Goal: Task Accomplishment & Management: Use online tool/utility

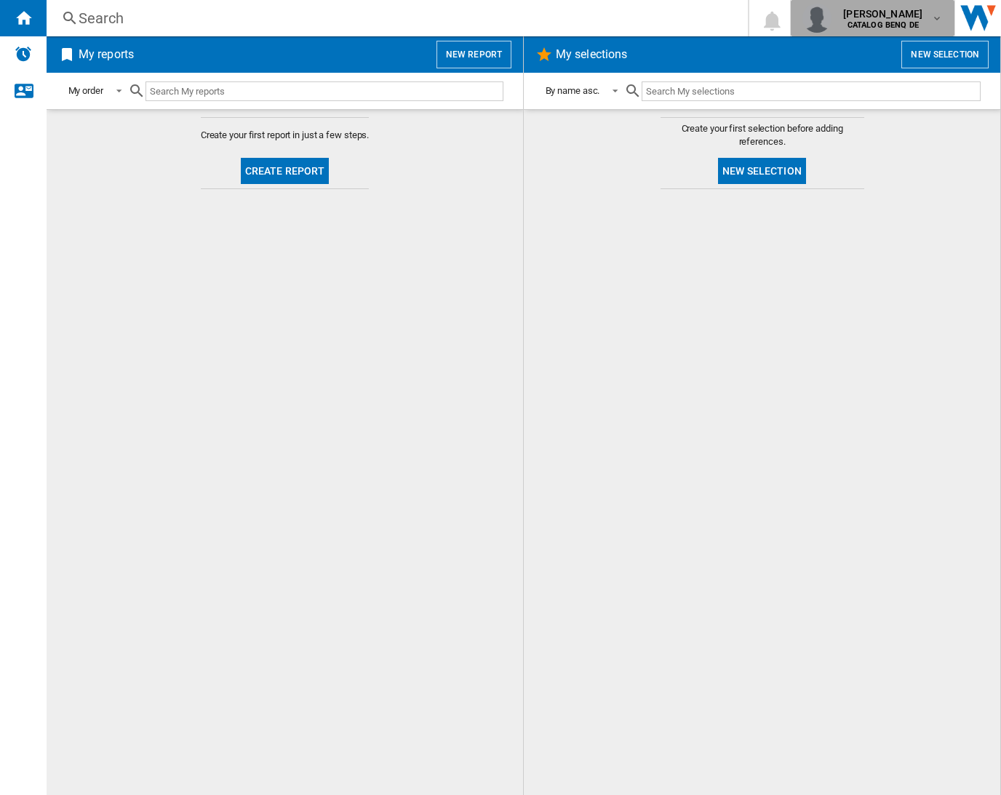
click at [876, 18] on span "[PERSON_NAME]" at bounding box center [882, 14] width 79 height 15
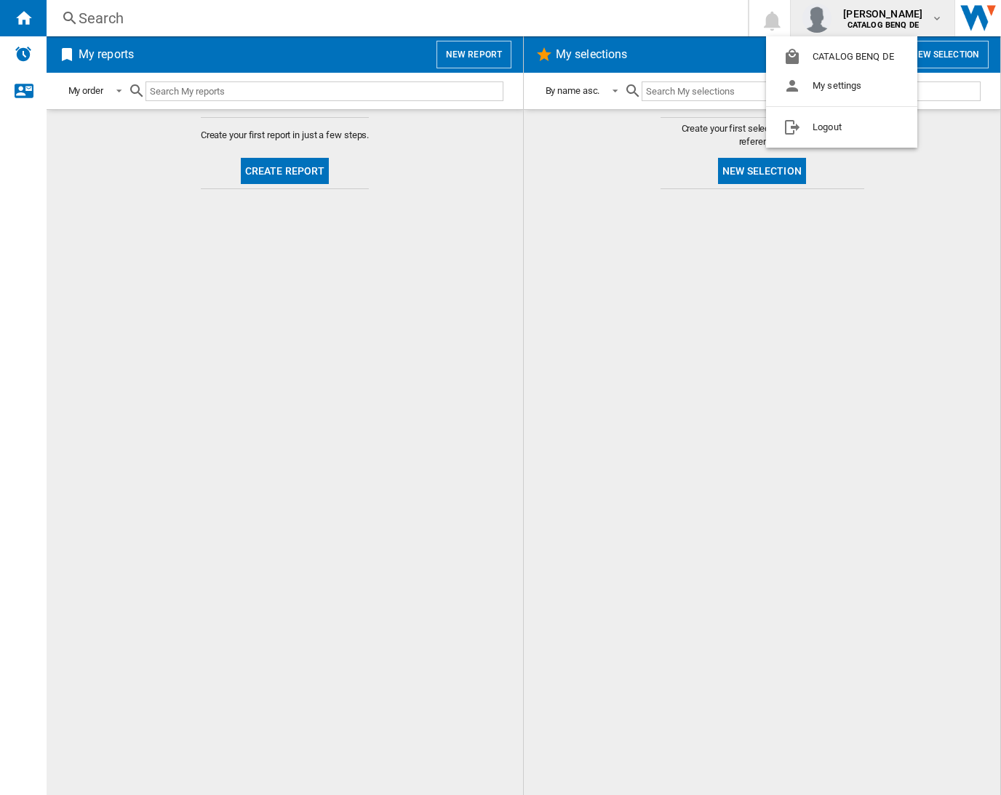
click at [618, 236] on md-backdrop at bounding box center [500, 397] width 1001 height 795
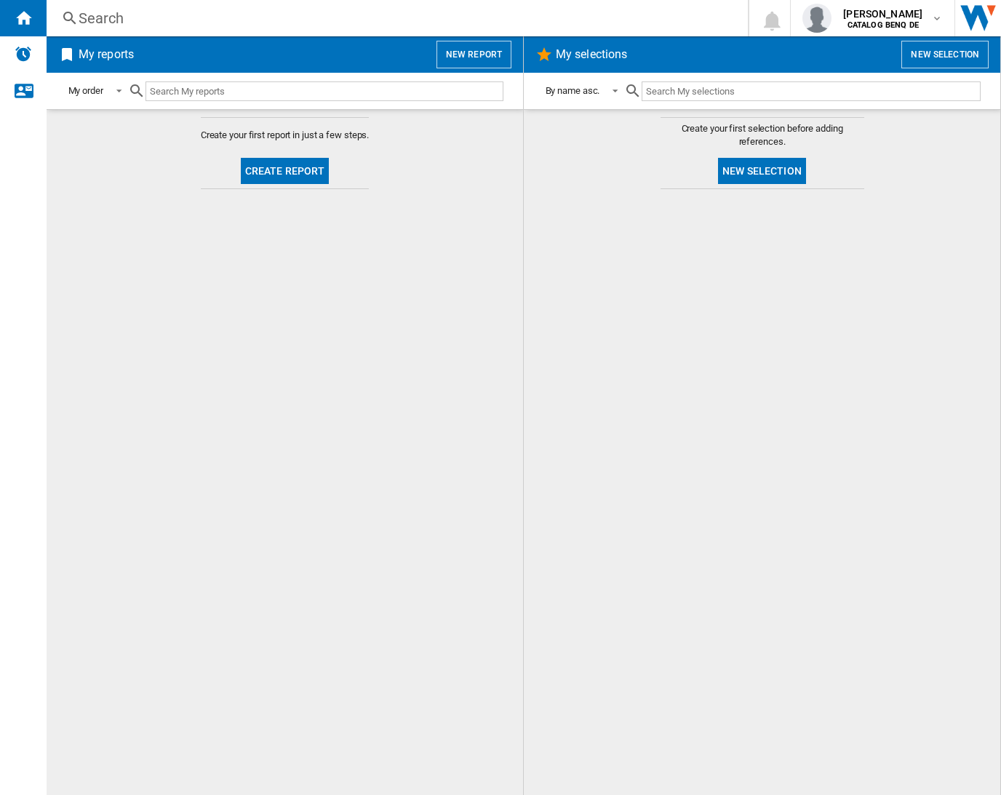
click at [104, 57] on h2 "My reports" at bounding box center [106, 55] width 61 height 28
click at [22, 52] on img "Alerts" at bounding box center [23, 53] width 17 height 17
click at [28, 98] on ng-md-icon "Contact us" at bounding box center [23, 89] width 17 height 17
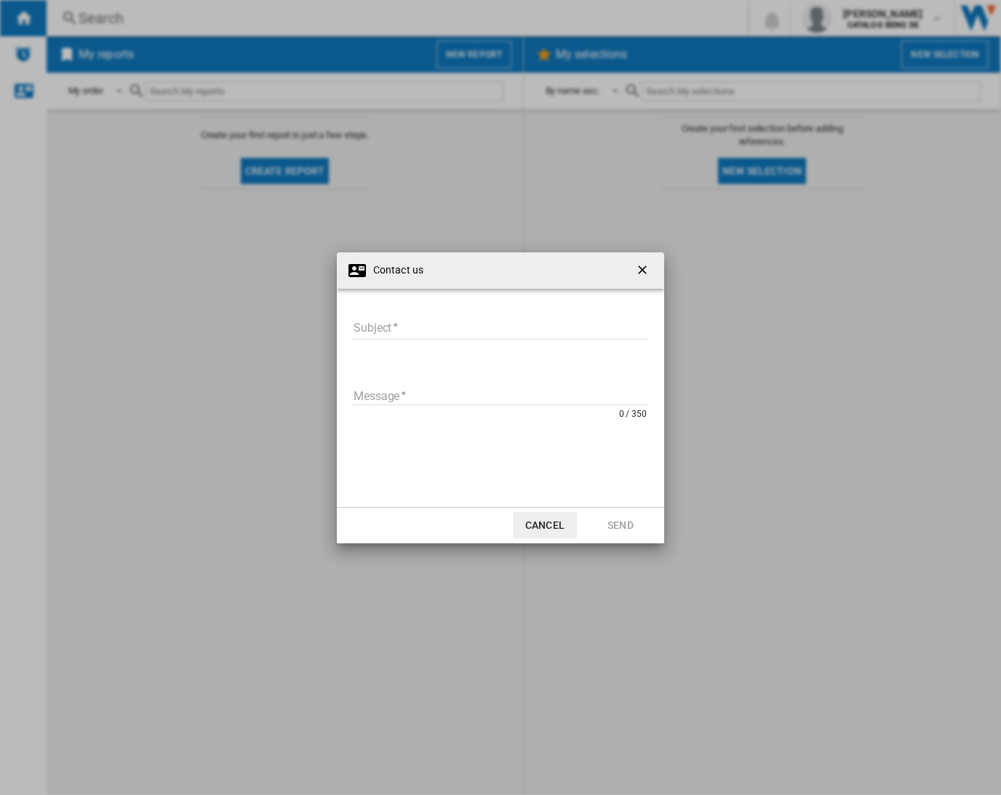
click at [646, 266] on ng-md-icon "getI18NText('BUTTONS.CLOSE_DIALOG')" at bounding box center [643, 271] width 17 height 17
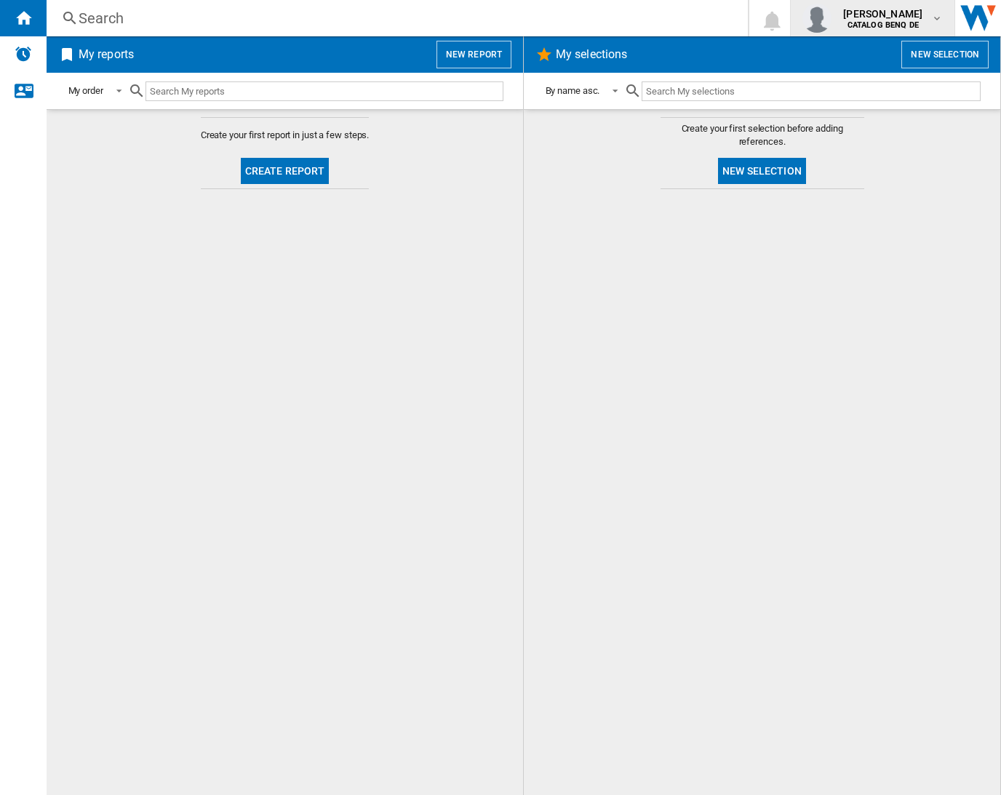
click at [885, 23] on b "CATALOG BENQ DE" at bounding box center [882, 24] width 71 height 9
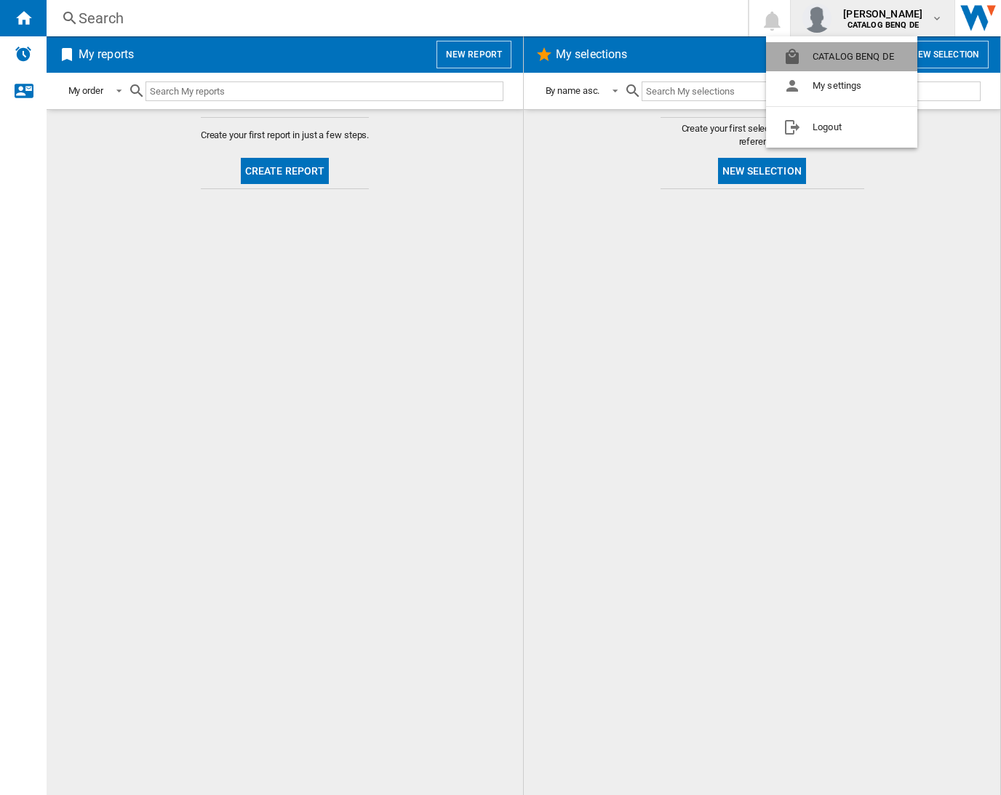
click at [850, 54] on button "CATALOG BENQ DE" at bounding box center [841, 56] width 151 height 29
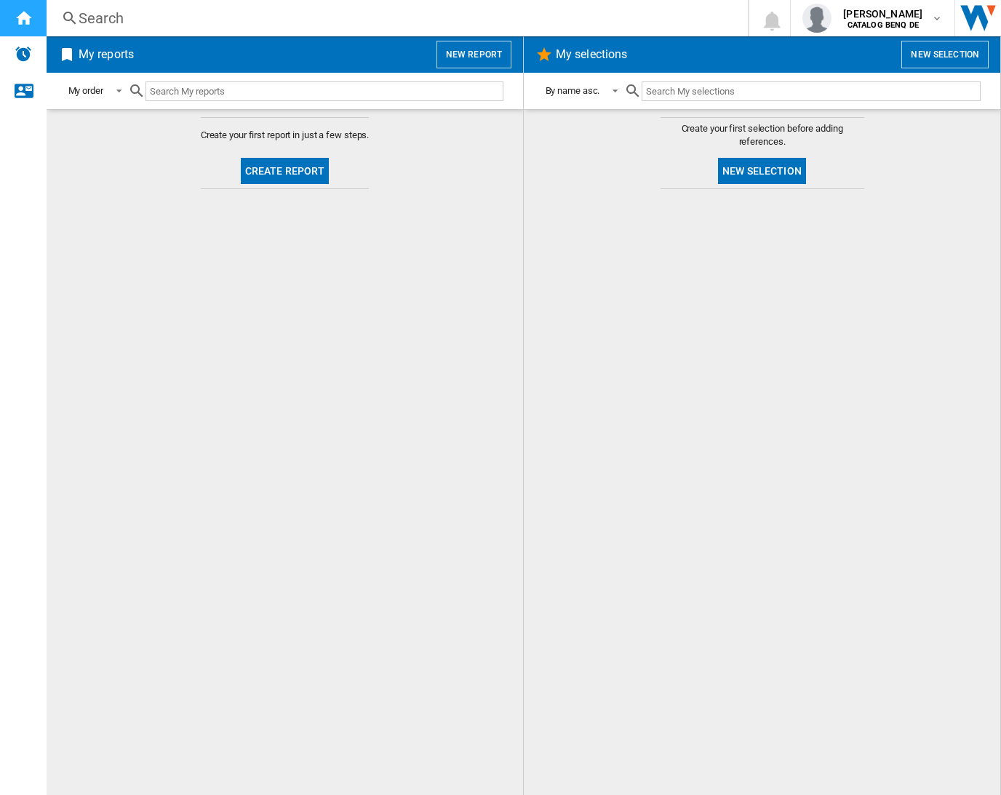
click at [29, 13] on ng-md-icon "Home" at bounding box center [23, 17] width 17 height 17
click at [937, 52] on button "New selection" at bounding box center [944, 55] width 87 height 28
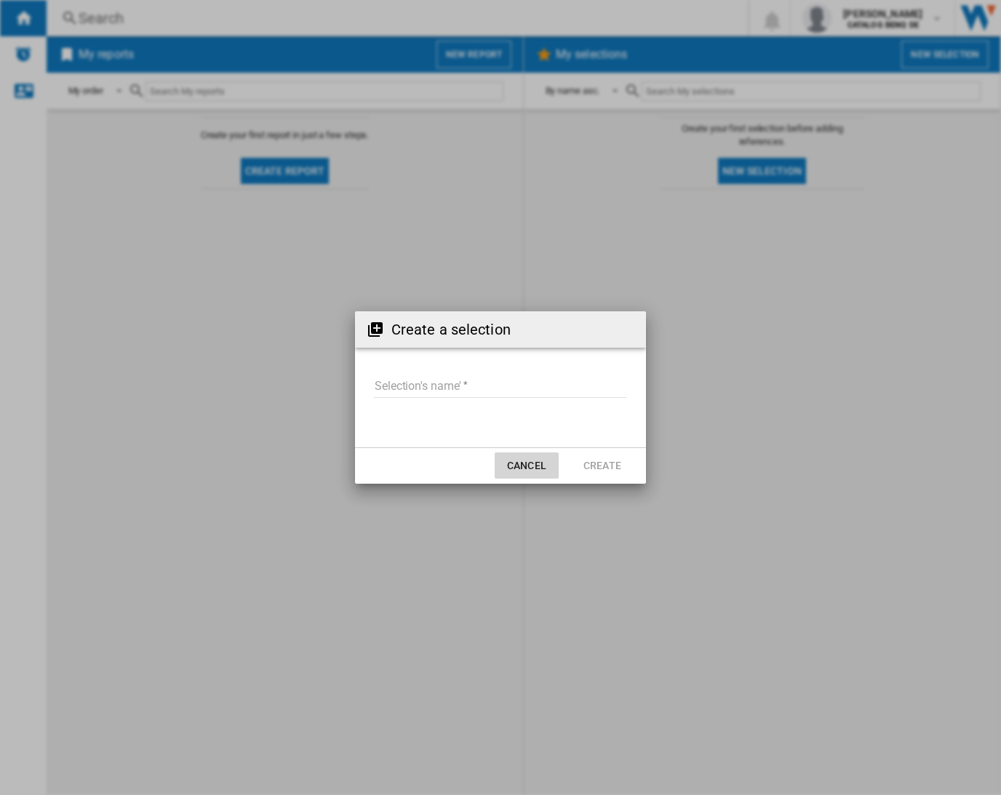
click at [537, 471] on button "Cancel" at bounding box center [527, 465] width 64 height 26
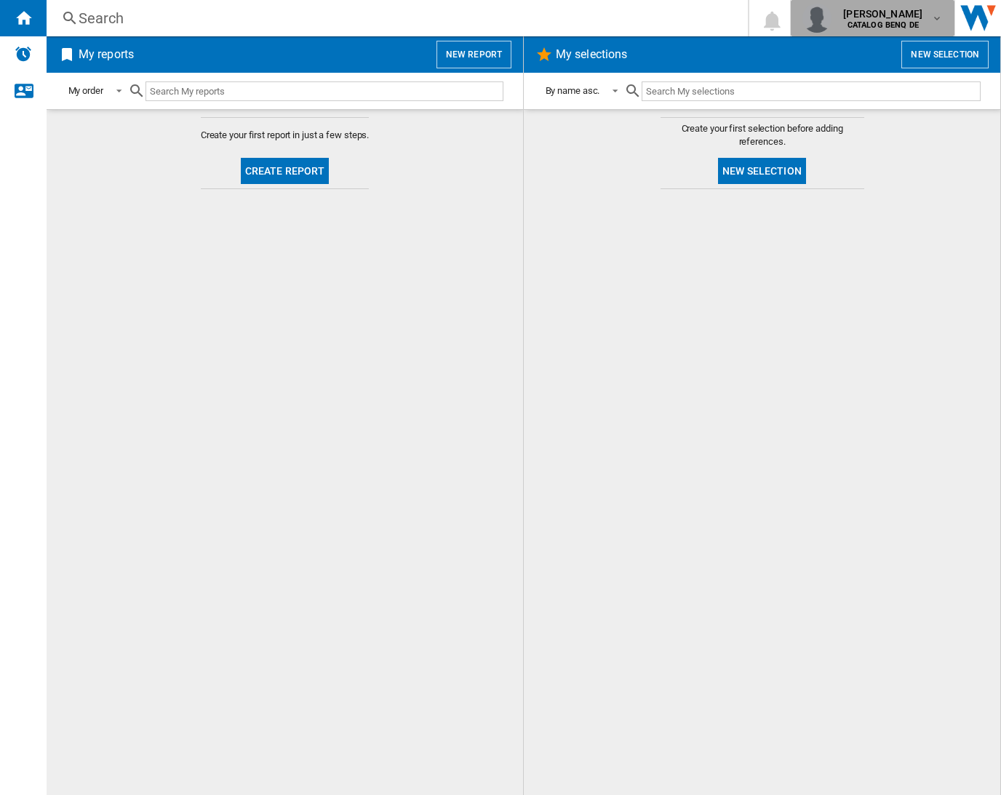
click at [848, 15] on span "[PERSON_NAME]" at bounding box center [882, 14] width 79 height 15
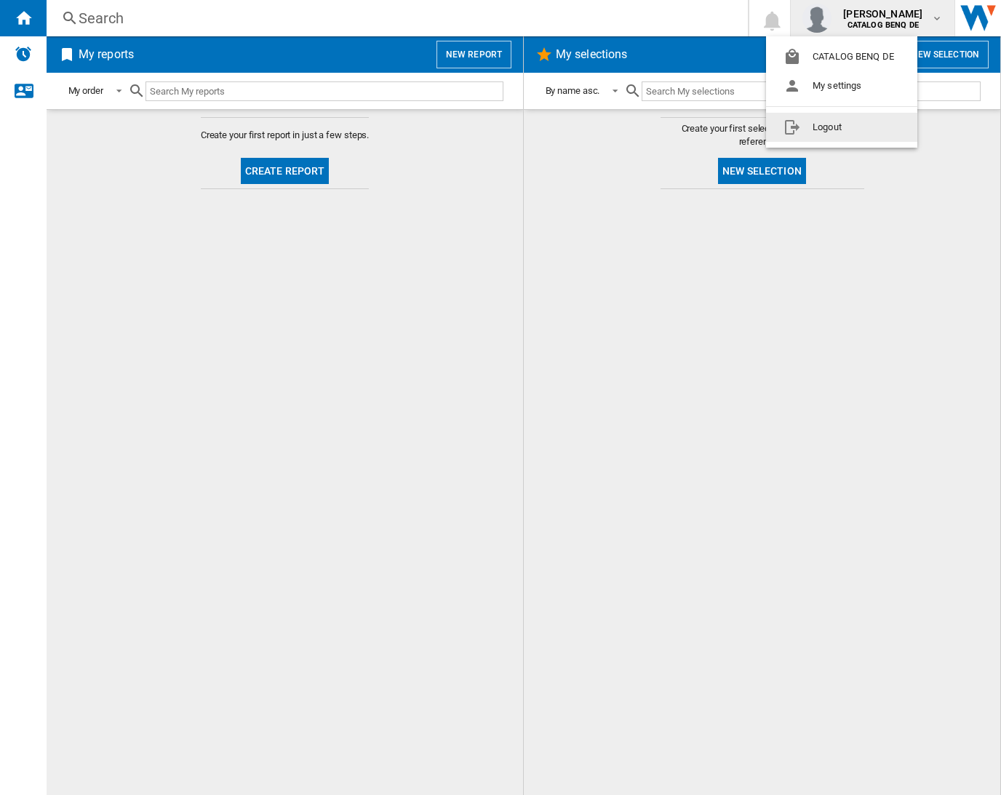
click at [450, 240] on md-backdrop at bounding box center [500, 397] width 1001 height 795
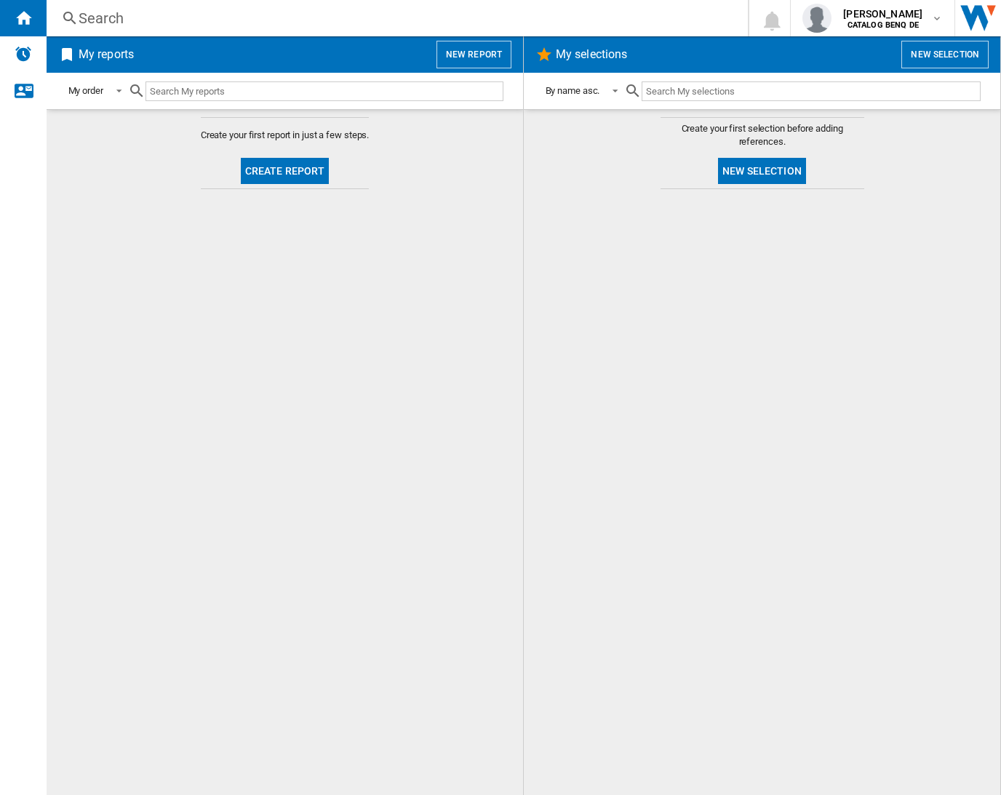
click at [111, 60] on h2 "My reports" at bounding box center [106, 55] width 61 height 28
click at [68, 89] on div "My order" at bounding box center [85, 91] width 35 height 11
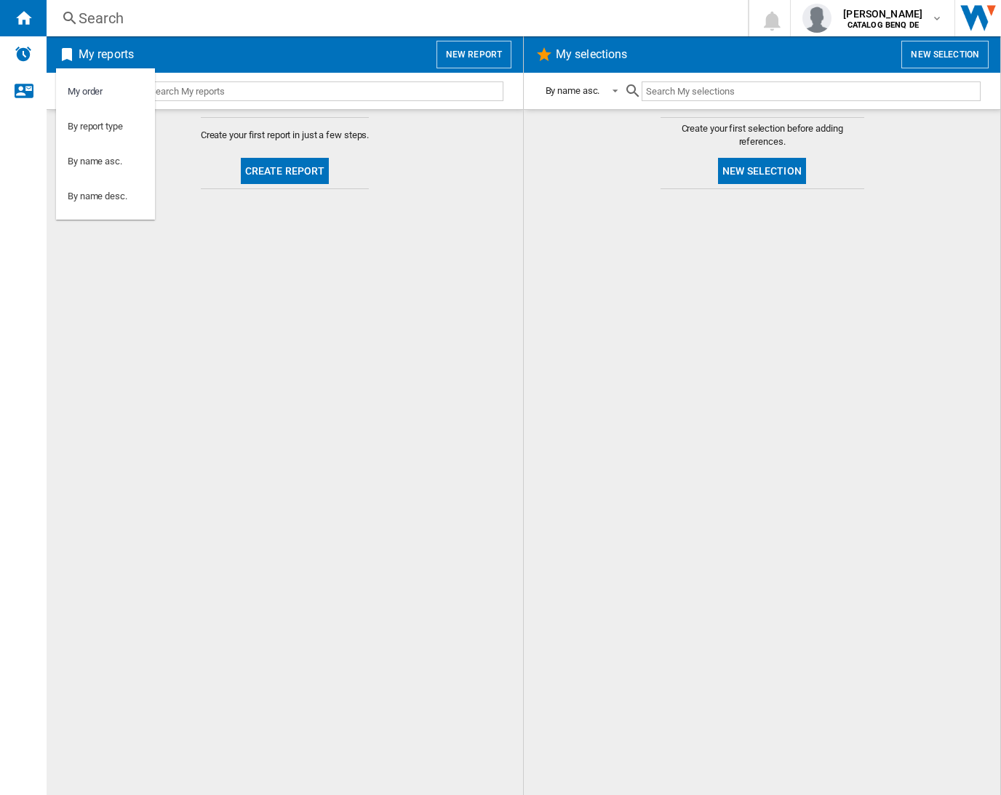
click at [275, 300] on md-backdrop at bounding box center [500, 397] width 1001 height 795
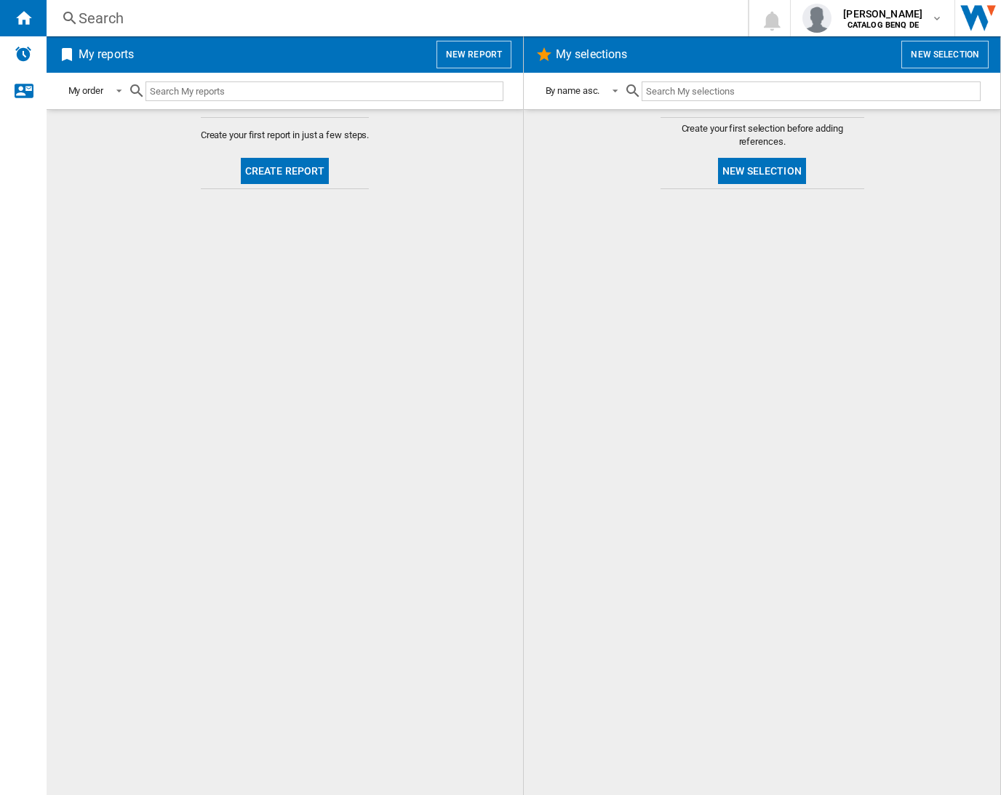
click at [938, 57] on button "New selection" at bounding box center [944, 55] width 87 height 28
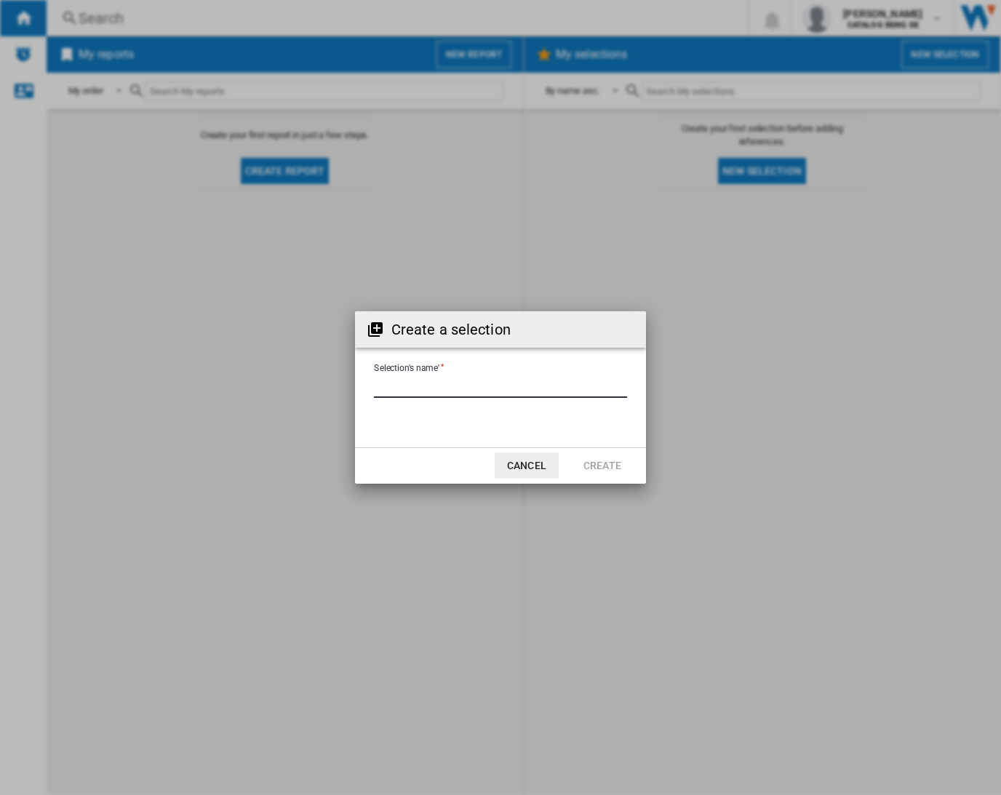
click at [452, 384] on input "Selection's name'" at bounding box center [500, 387] width 253 height 22
click at [530, 469] on button "Cancel" at bounding box center [527, 465] width 64 height 26
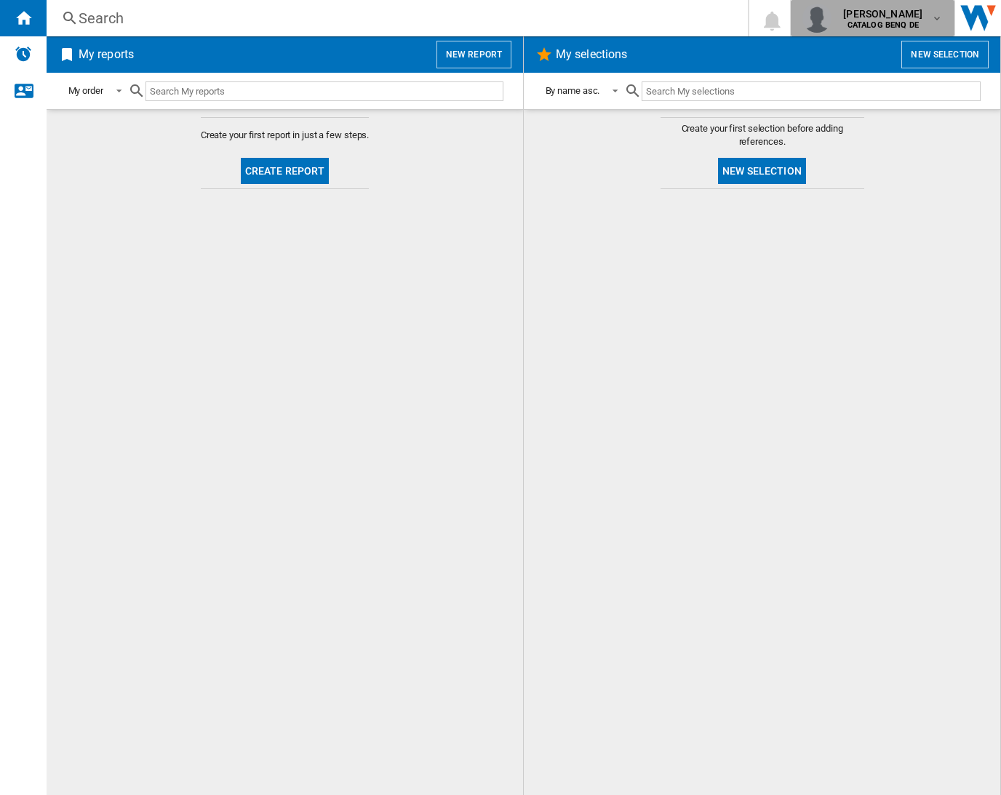
click at [802, 12] on img "button" at bounding box center [816, 18] width 29 height 29
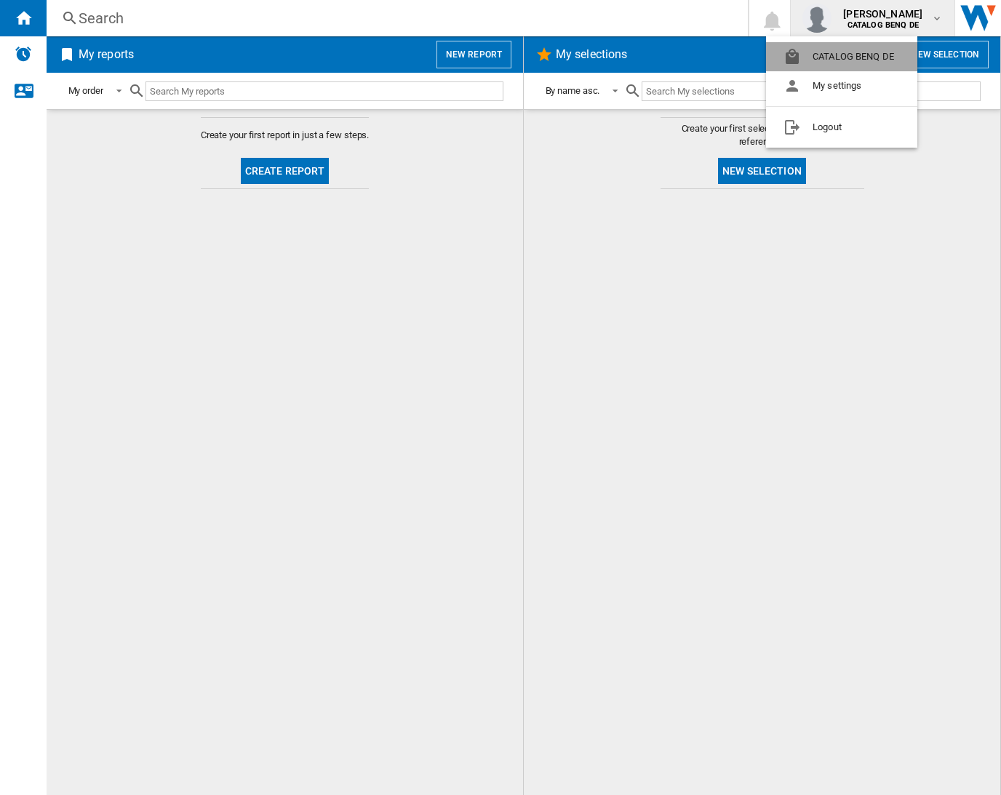
click at [807, 59] on button "CATALOG BENQ DE" at bounding box center [841, 56] width 151 height 29
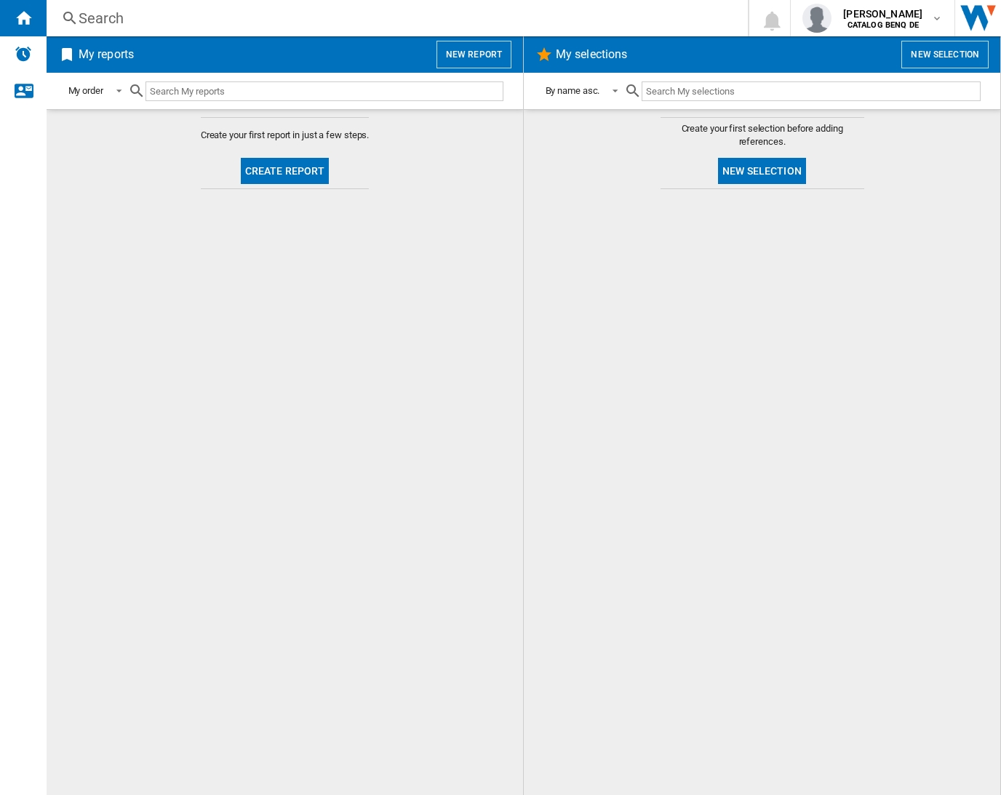
click at [167, 89] on input "text" at bounding box center [324, 91] width 358 height 20
click at [111, 94] on span at bounding box center [114, 90] width 17 height 13
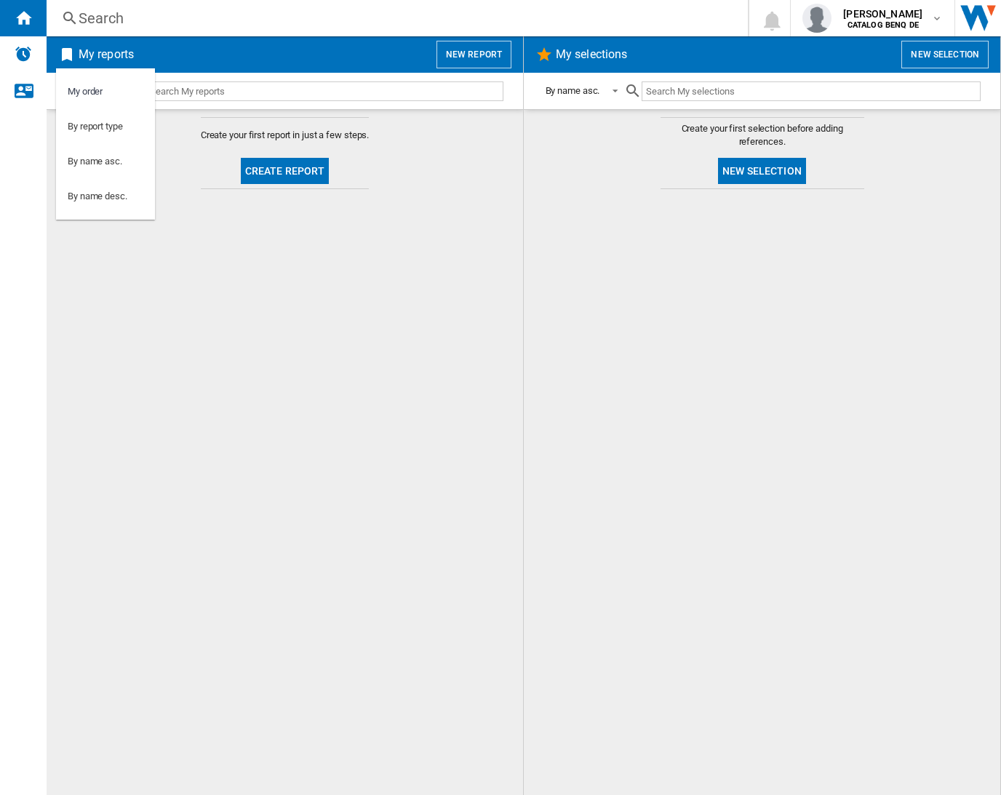
drag, startPoint x: 231, startPoint y: 294, endPoint x: 284, endPoint y: 276, distance: 56.8
click at [233, 294] on md-backdrop at bounding box center [500, 397] width 1001 height 795
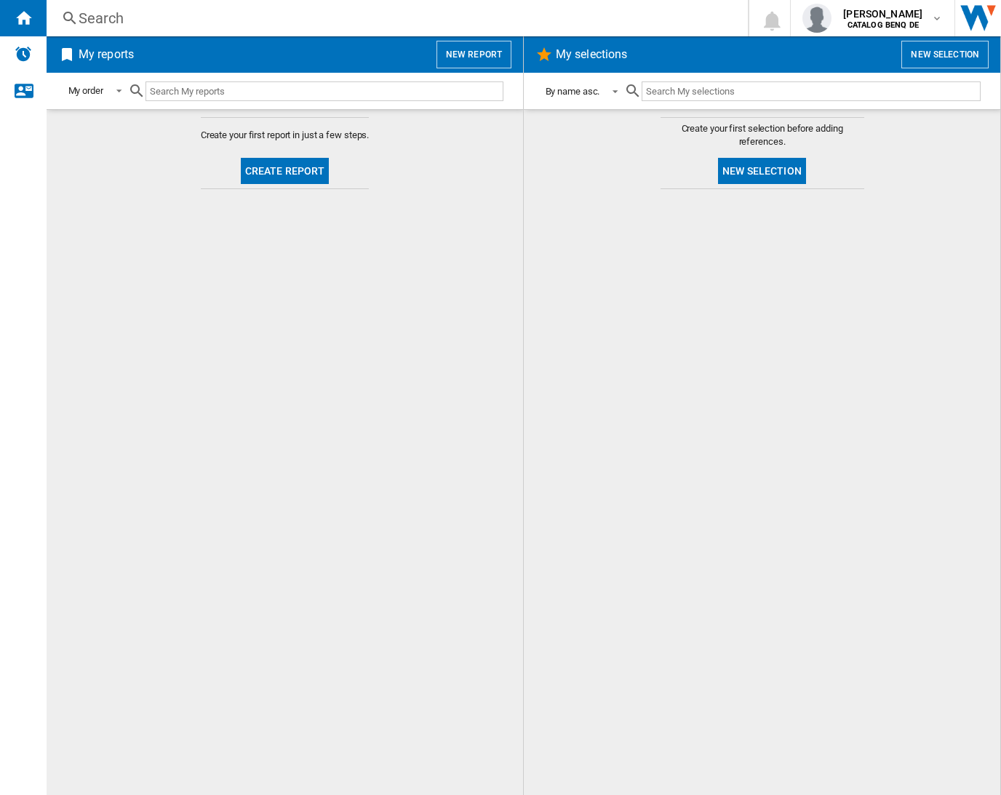
click at [569, 87] on div "By name asc." at bounding box center [573, 91] width 55 height 11
drag, startPoint x: 474, startPoint y: 231, endPoint x: 458, endPoint y: 222, distance: 19.2
click at [474, 232] on md-backdrop at bounding box center [500, 397] width 1001 height 795
click at [99, 25] on div "Search" at bounding box center [394, 18] width 631 height 20
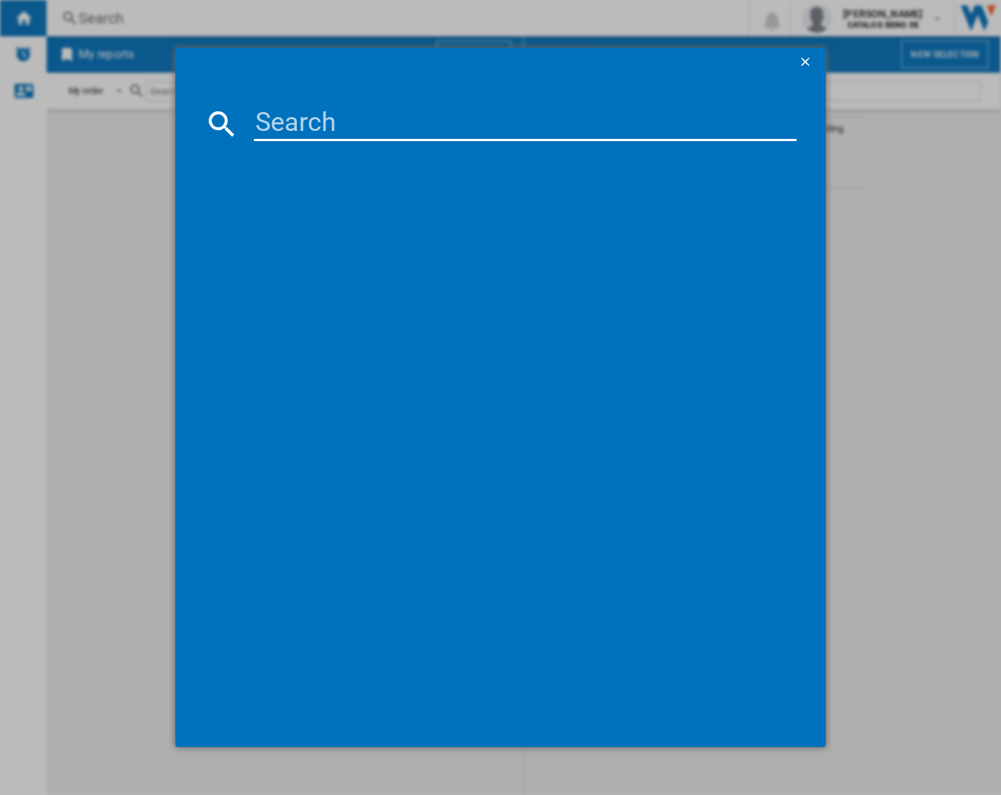
click at [78, 23] on div at bounding box center [500, 397] width 1001 height 795
click at [801, 55] on ng-md-icon "getI18NText('BUTTONS.CLOSE_DIALOG')" at bounding box center [806, 63] width 17 height 17
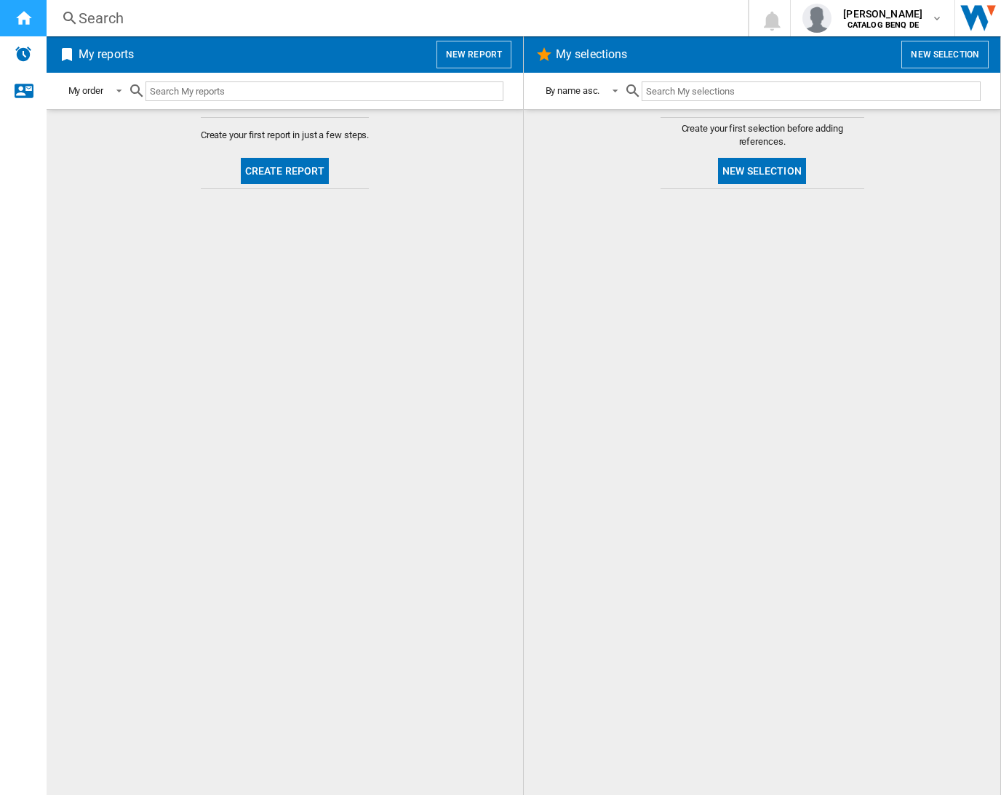
click at [33, 18] on div "Home" at bounding box center [23, 18] width 47 height 36
click at [464, 54] on button "New report" at bounding box center [473, 55] width 75 height 28
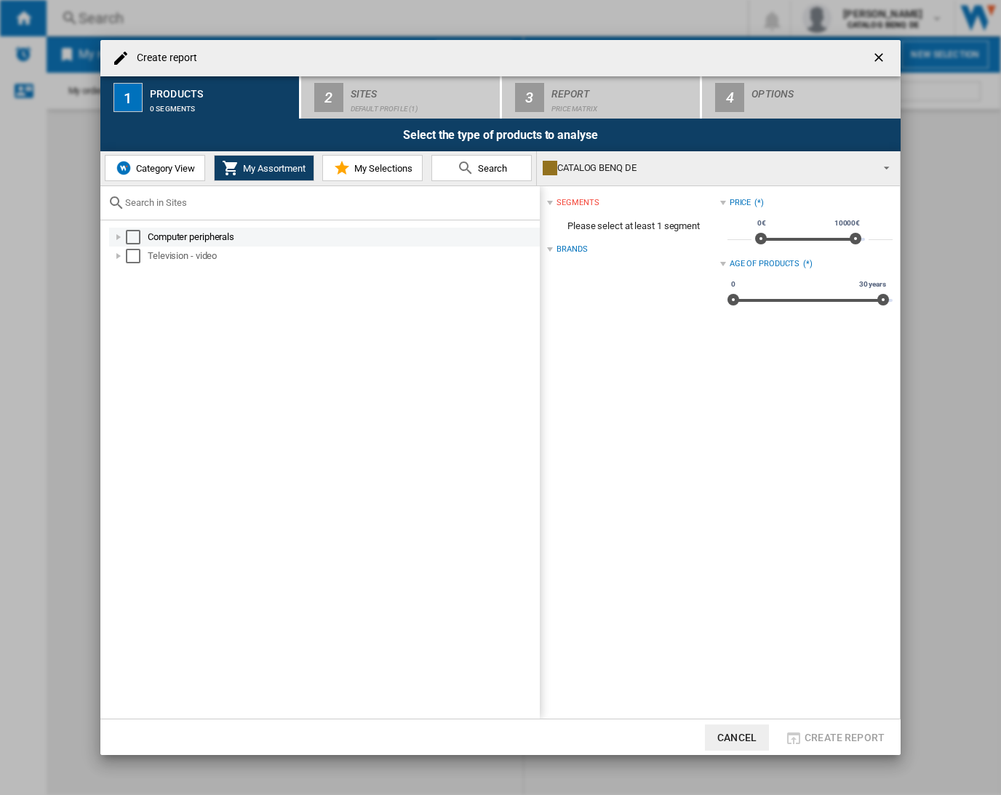
click at [121, 239] on div at bounding box center [118, 237] width 15 height 15
click at [133, 257] on div at bounding box center [134, 256] width 15 height 15
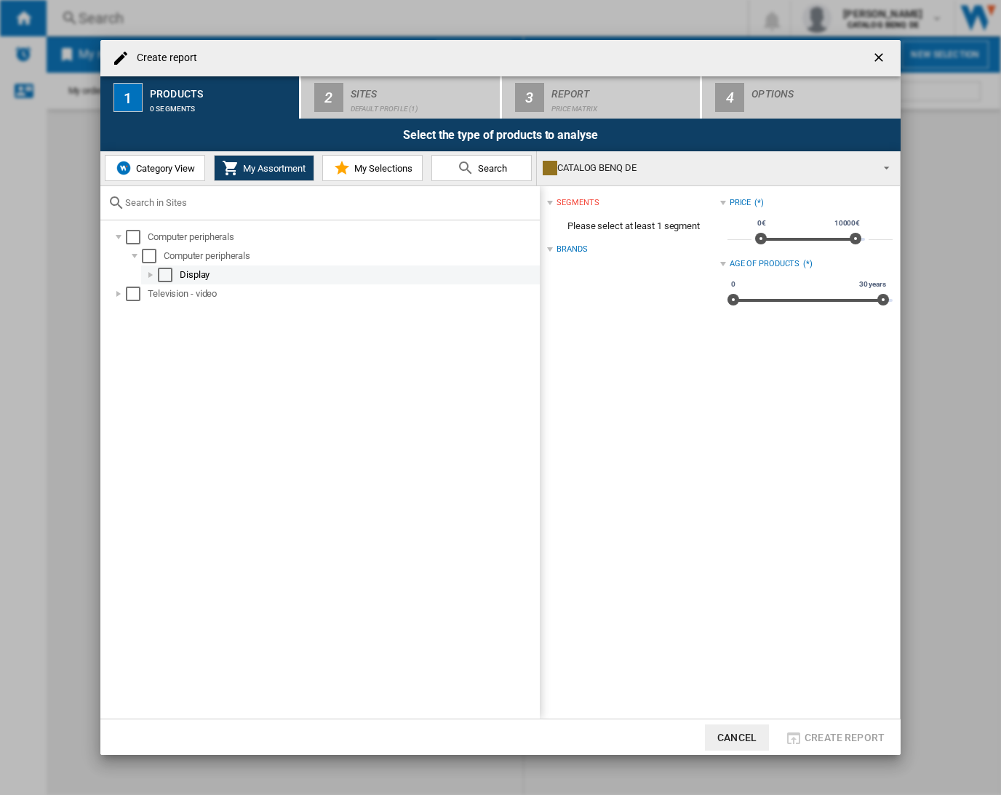
click at [149, 276] on div at bounding box center [150, 275] width 15 height 15
click at [164, 293] on div at bounding box center [166, 294] width 15 height 15
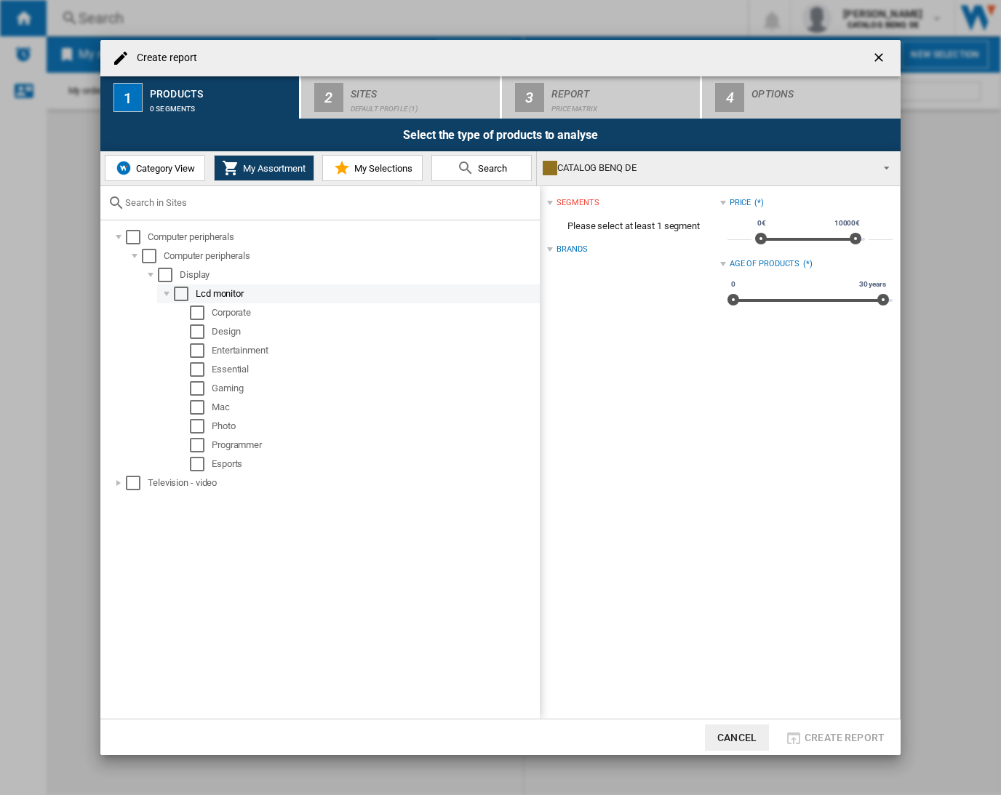
click at [183, 294] on div "Select" at bounding box center [181, 294] width 15 height 15
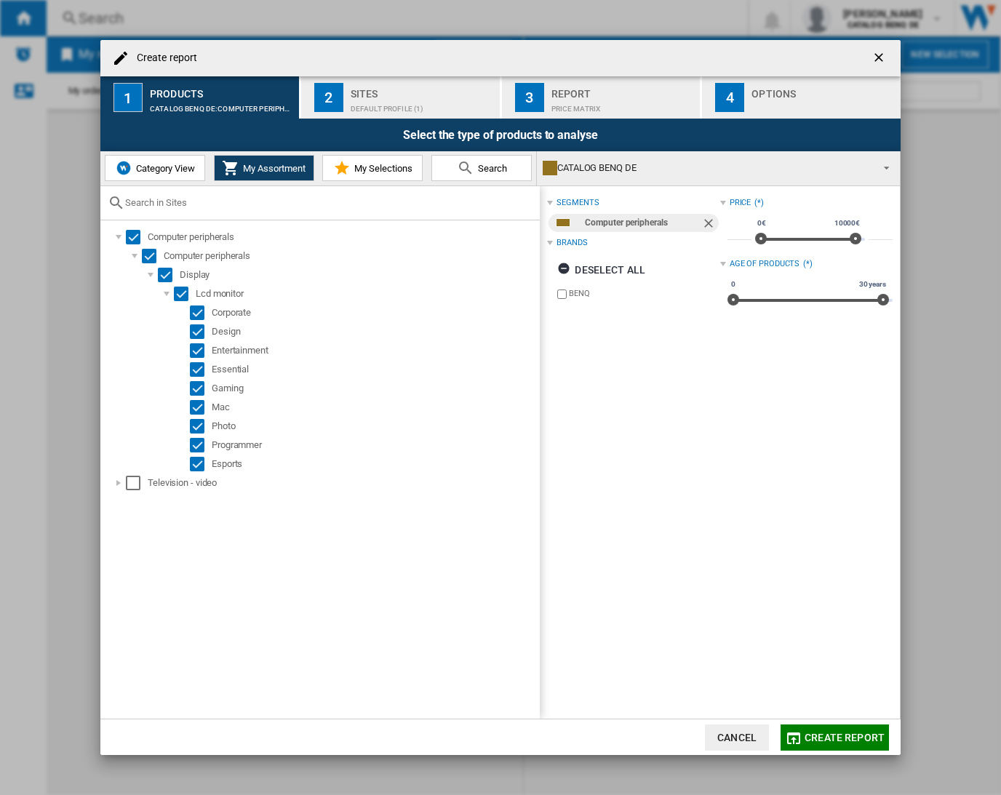
click at [850, 739] on span "Create report" at bounding box center [845, 738] width 80 height 12
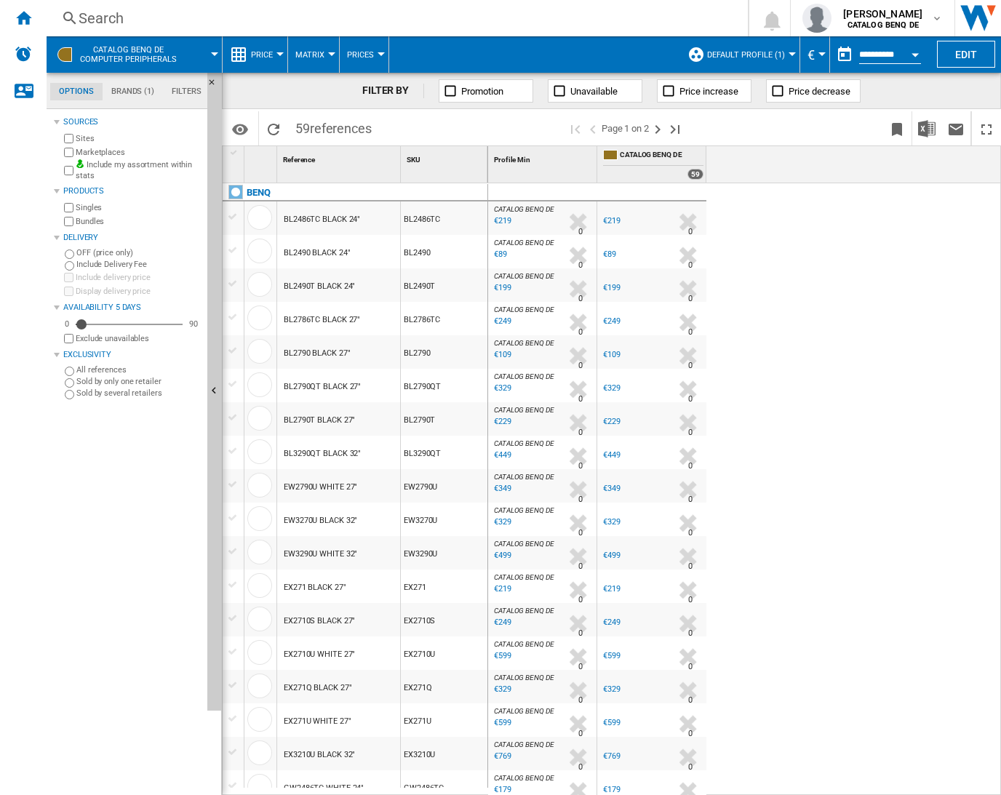
drag, startPoint x: 454, startPoint y: 442, endPoint x: 402, endPoint y: 441, distance: 51.7
click at [257, 191] on div "BENQ" at bounding box center [259, 192] width 24 height 17
click at [140, 92] on md-tab-item "Brands (1)" at bounding box center [133, 91] width 60 height 17
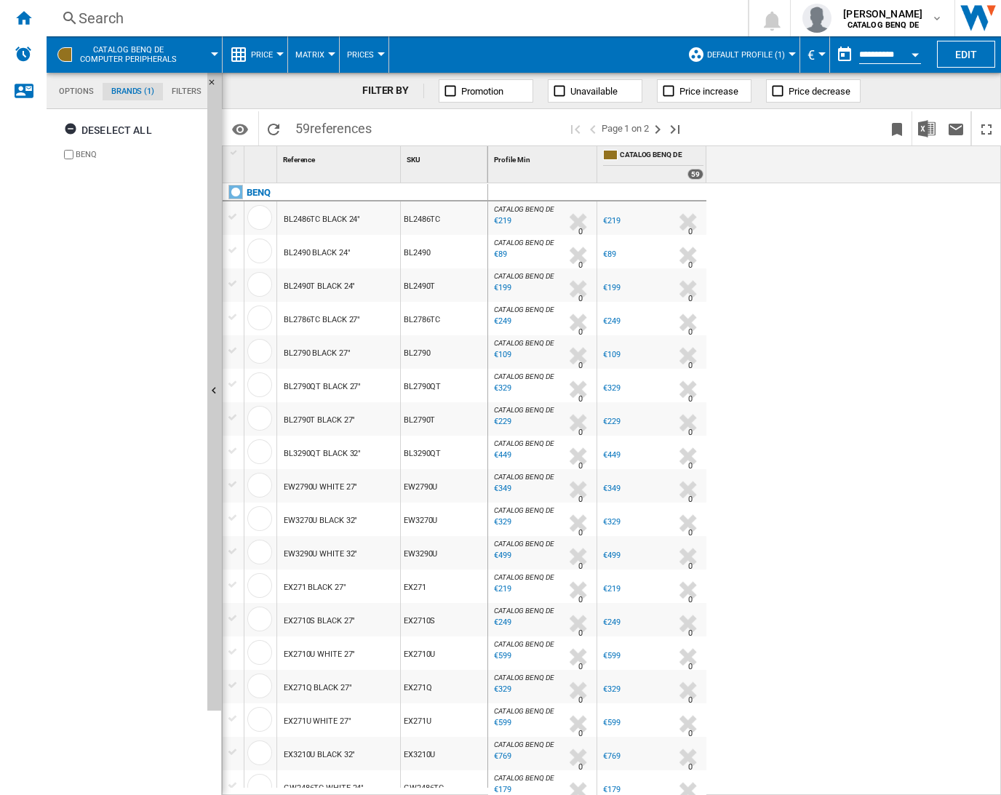
scroll to position [56, 0]
click at [193, 89] on md-tab-item "Filters" at bounding box center [186, 91] width 47 height 17
click at [121, 90] on md-tab-item "Brands (1)" at bounding box center [133, 91] width 60 height 17
click at [60, 96] on md-tab-item "Options" at bounding box center [76, 91] width 52 height 17
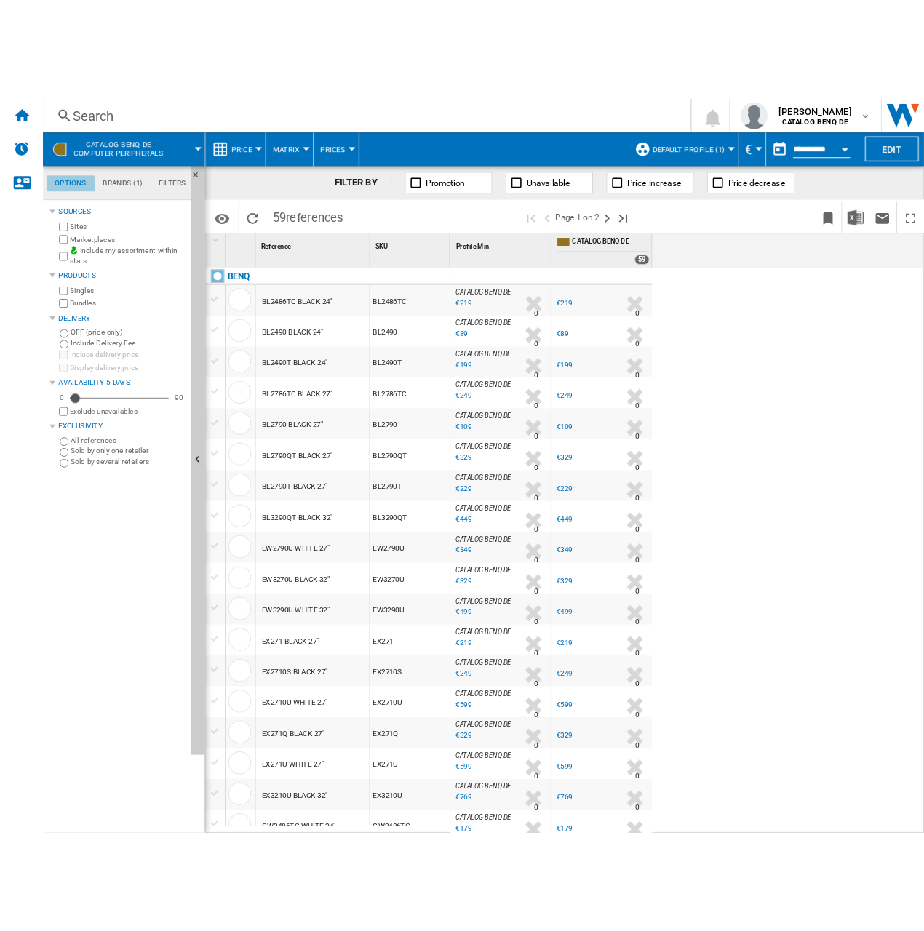
scroll to position [17, 0]
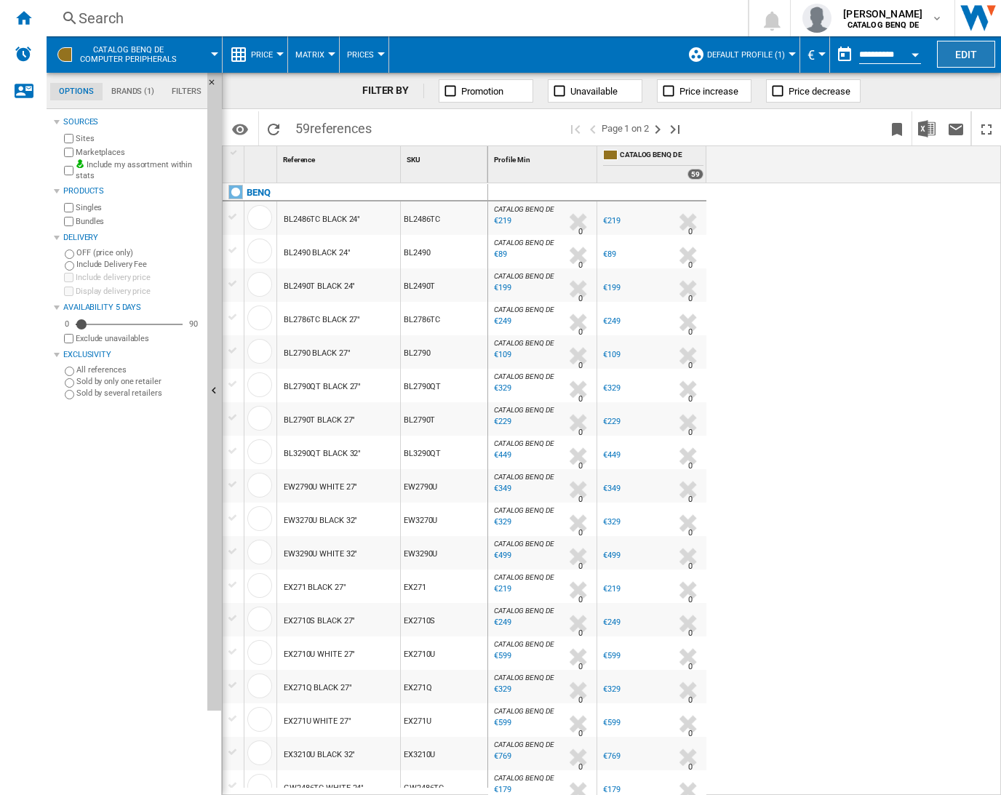
click at [965, 53] on button "Edit" at bounding box center [966, 54] width 58 height 27
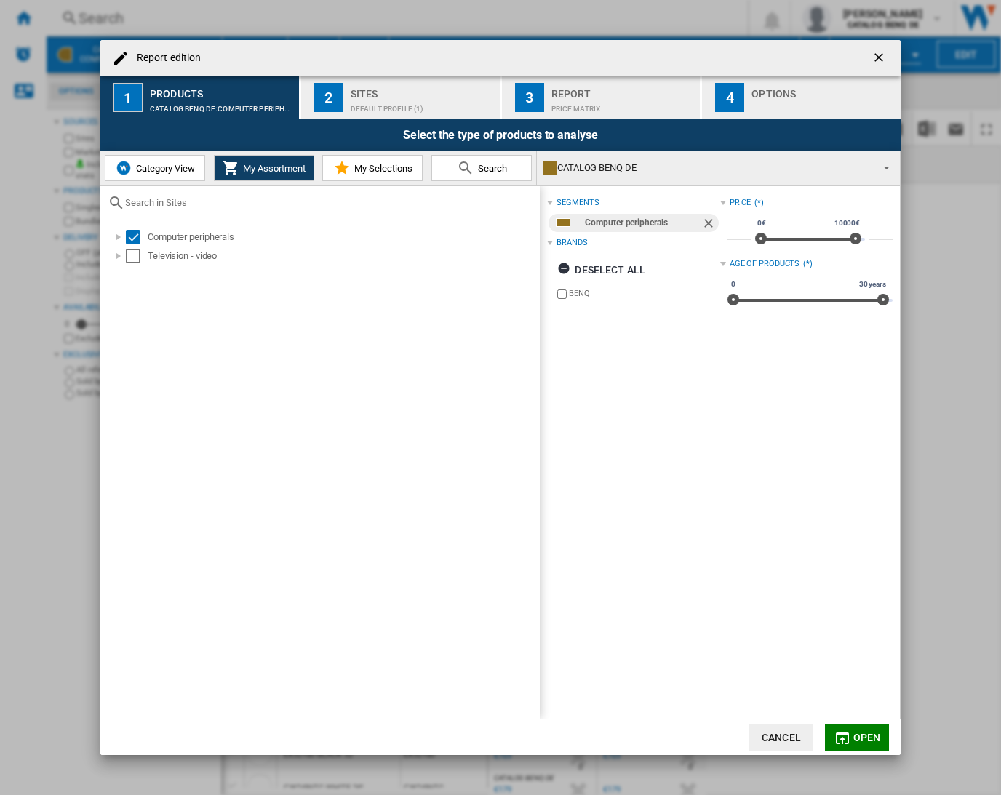
click at [475, 165] on span "Search" at bounding box center [490, 168] width 33 height 11
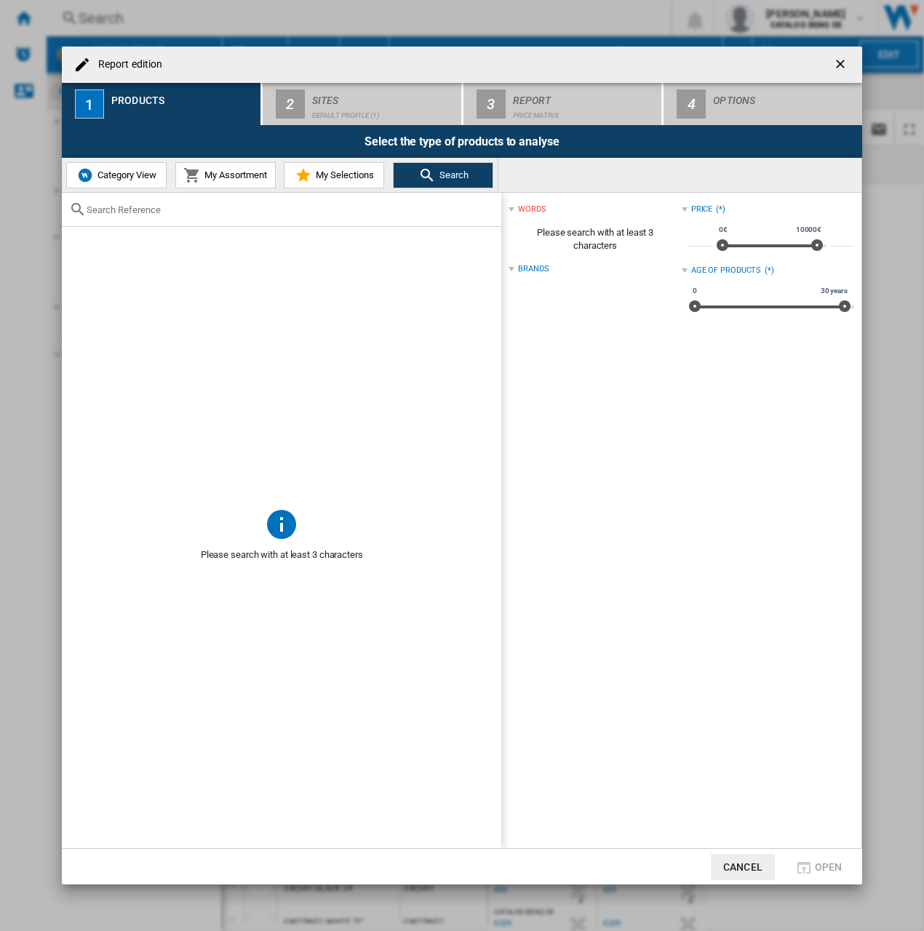
click at [150, 209] on input "Report edition ..." at bounding box center [290, 209] width 407 height 11
paste input "LG UltraFine 27MD5KLB‑B"
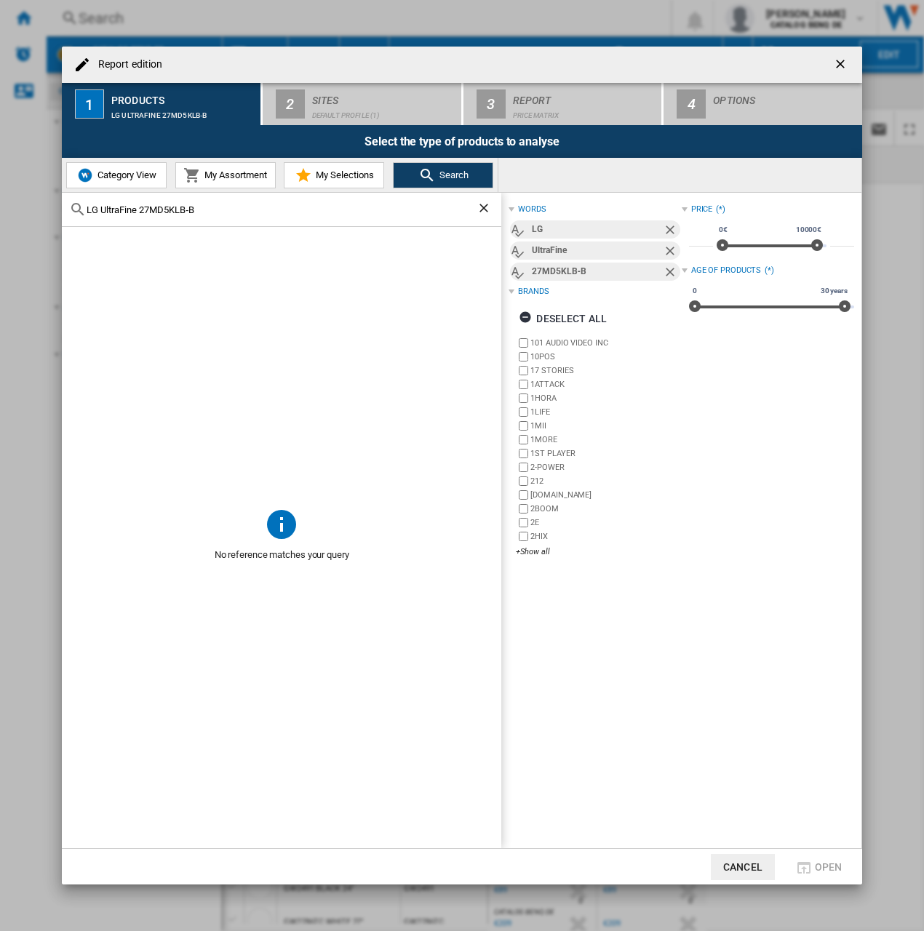
drag, startPoint x: 141, startPoint y: 206, endPoint x: 58, endPoint y: 209, distance: 83.0
click at [63, 210] on div "LG UltraFine 27MD5KLB‑B" at bounding box center [281, 210] width 439 height 34
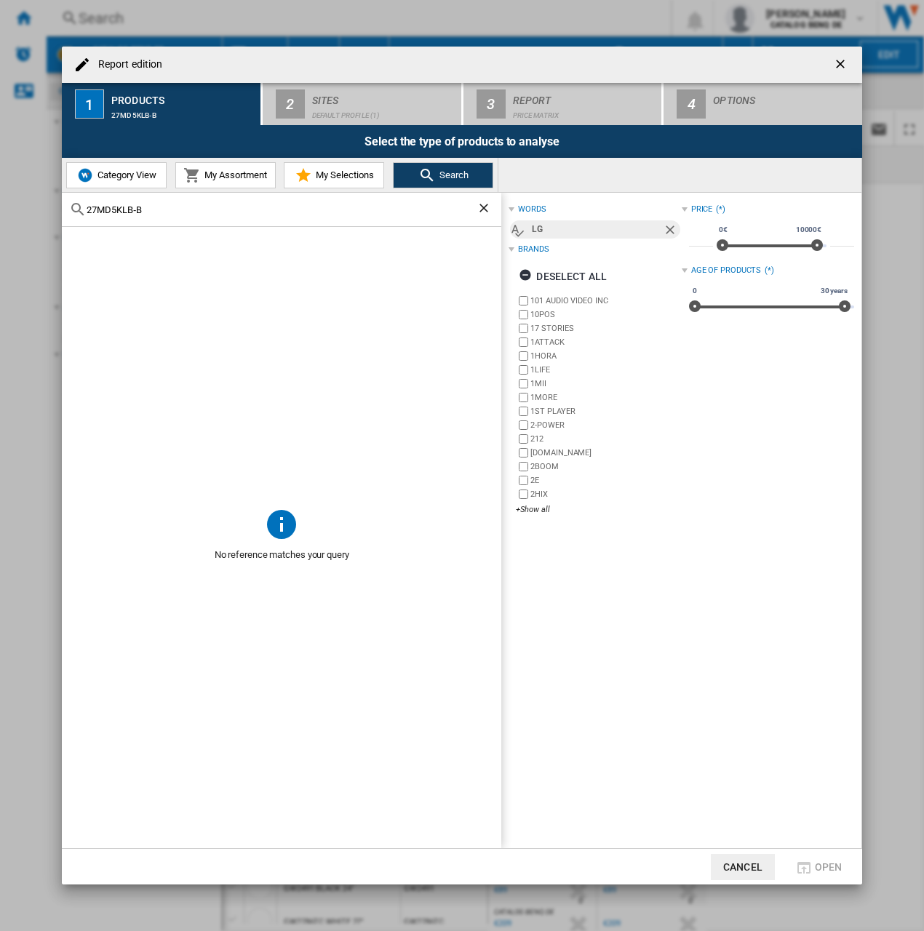
click at [172, 209] on input "27MD5KLB‑B" at bounding box center [282, 209] width 390 height 11
drag, startPoint x: 172, startPoint y: 207, endPoint x: 44, endPoint y: 212, distance: 128.1
click at [44, 212] on div "Report edition 1 Products 27MD5KLB 2 Sites Default profile (1) 3 Report Price M…" at bounding box center [462, 465] width 924 height 931
paste input "ASUSTEK PA27AC"
drag, startPoint x: 132, startPoint y: 212, endPoint x: 6, endPoint y: 231, distance: 127.3
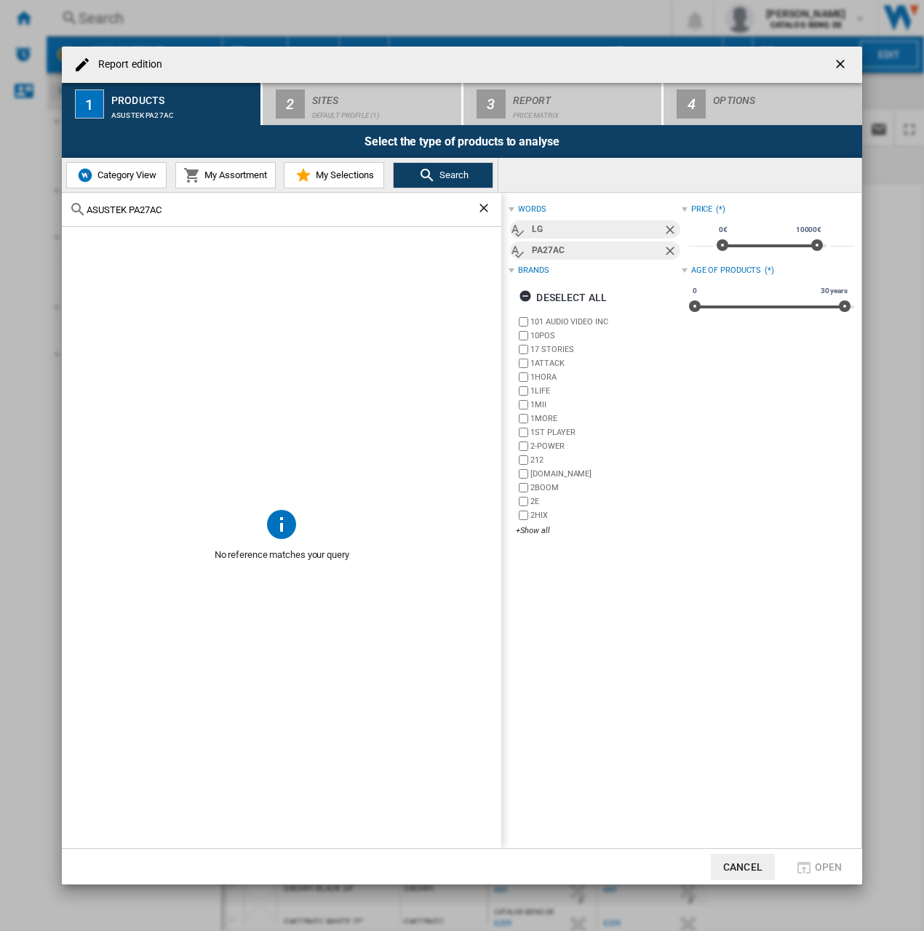
click at [6, 231] on div "Report edition 1 Products ASUSTEK PA27AC 2 Sites Default profile (1) 3 Report P…" at bounding box center [462, 465] width 924 height 931
type input "PA27AC"
click at [759, 794] on button "Cancel" at bounding box center [743, 867] width 64 height 26
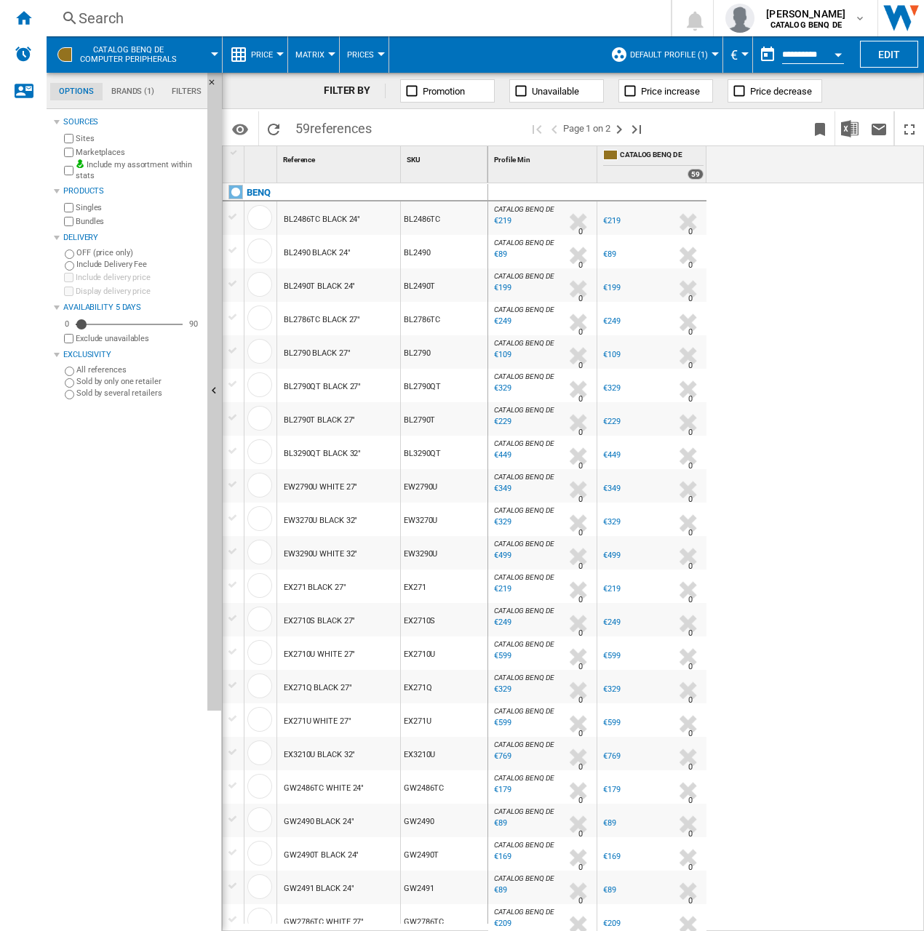
click at [263, 57] on div at bounding box center [462, 465] width 924 height 931
click at [274, 54] on button "Price" at bounding box center [265, 54] width 29 height 36
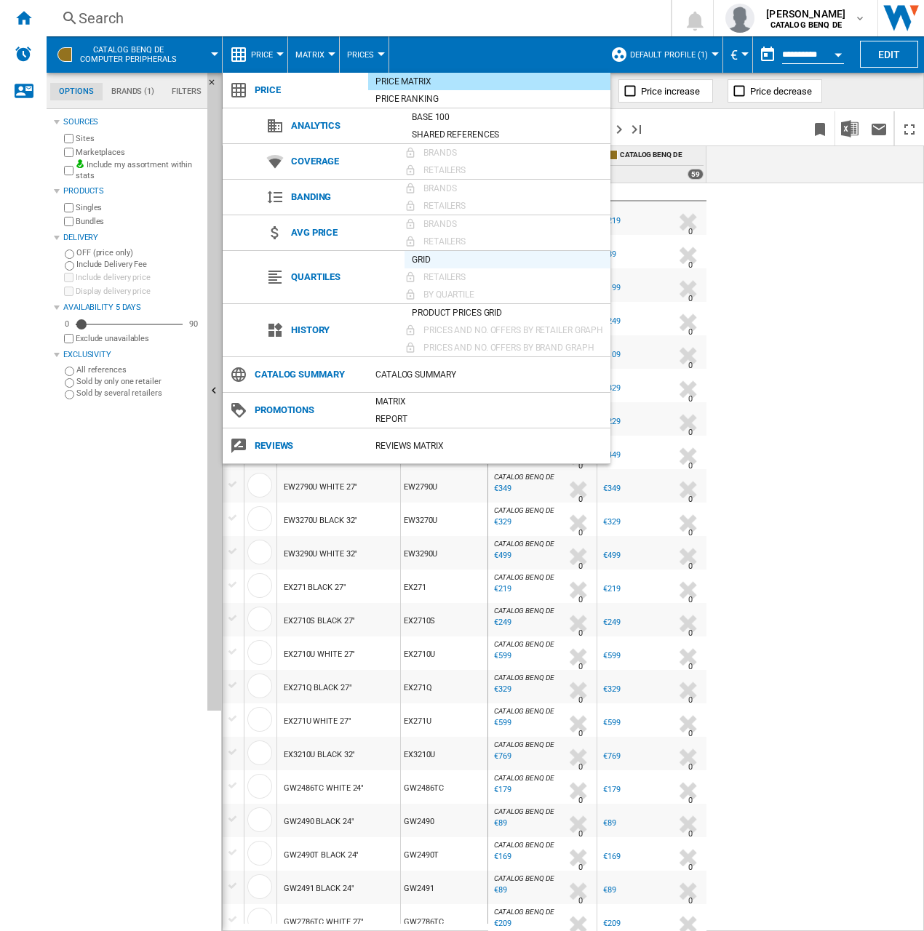
click at [423, 261] on div "Grid" at bounding box center [507, 259] width 206 height 15
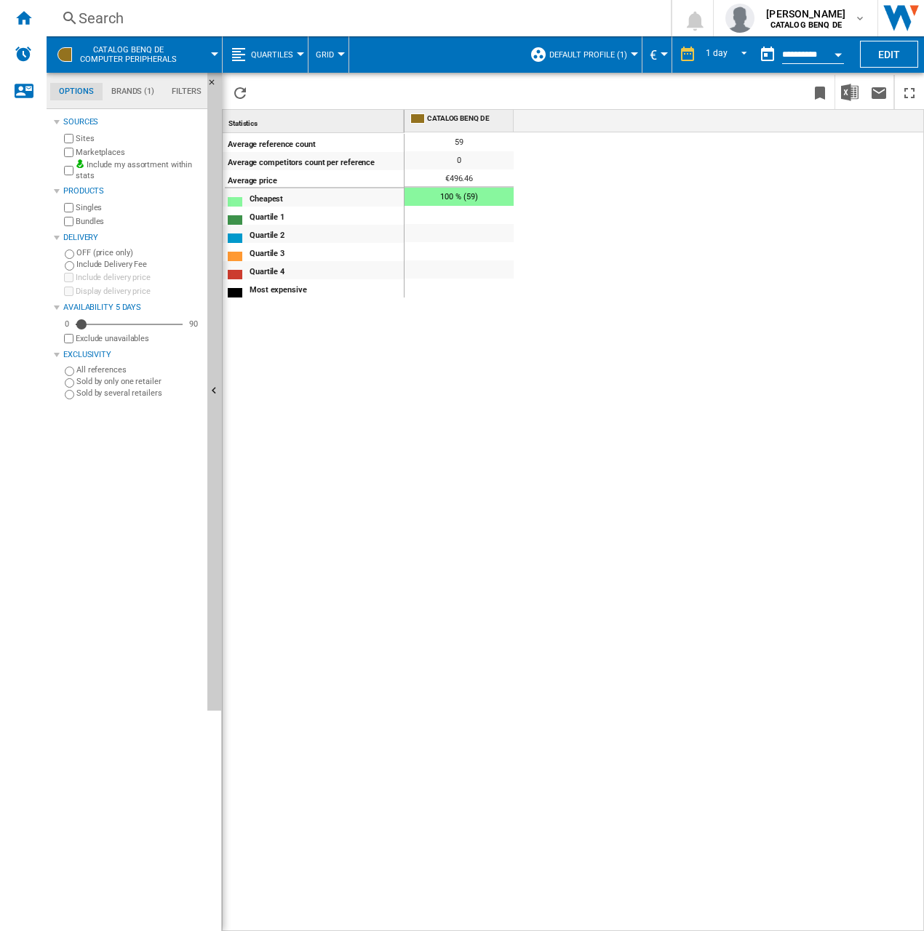
click at [279, 52] on span "Quartiles" at bounding box center [272, 54] width 42 height 9
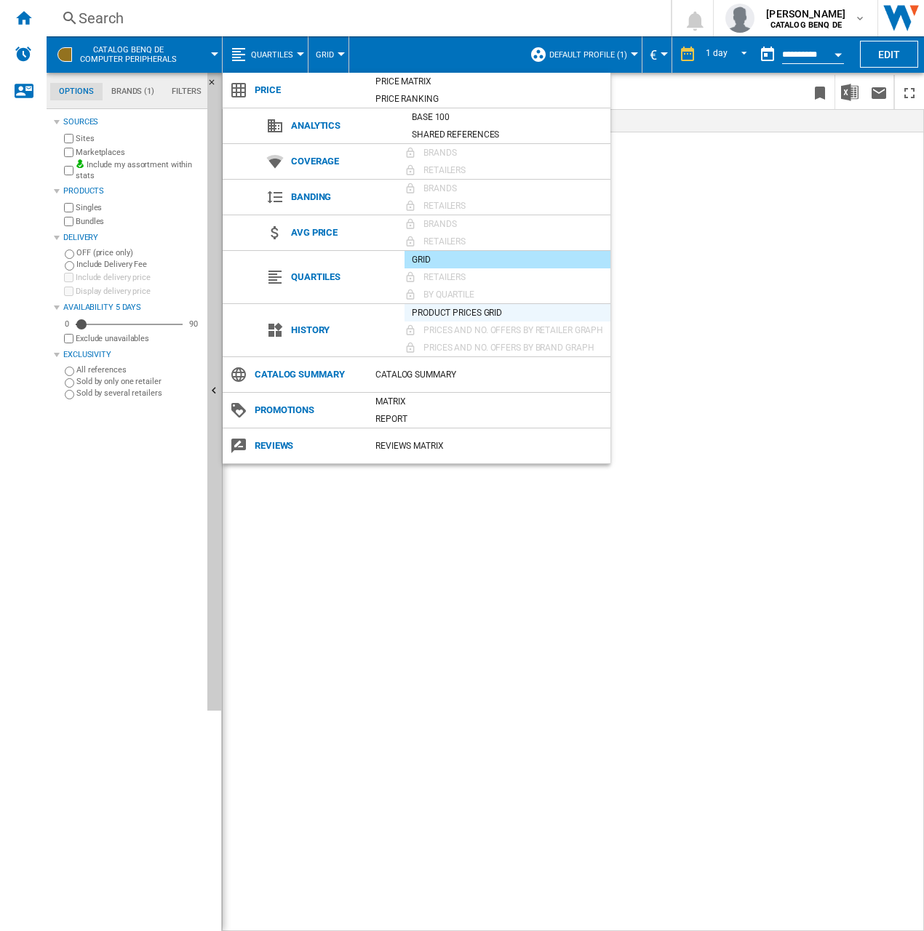
click at [445, 316] on div "Product prices grid" at bounding box center [507, 313] width 206 height 15
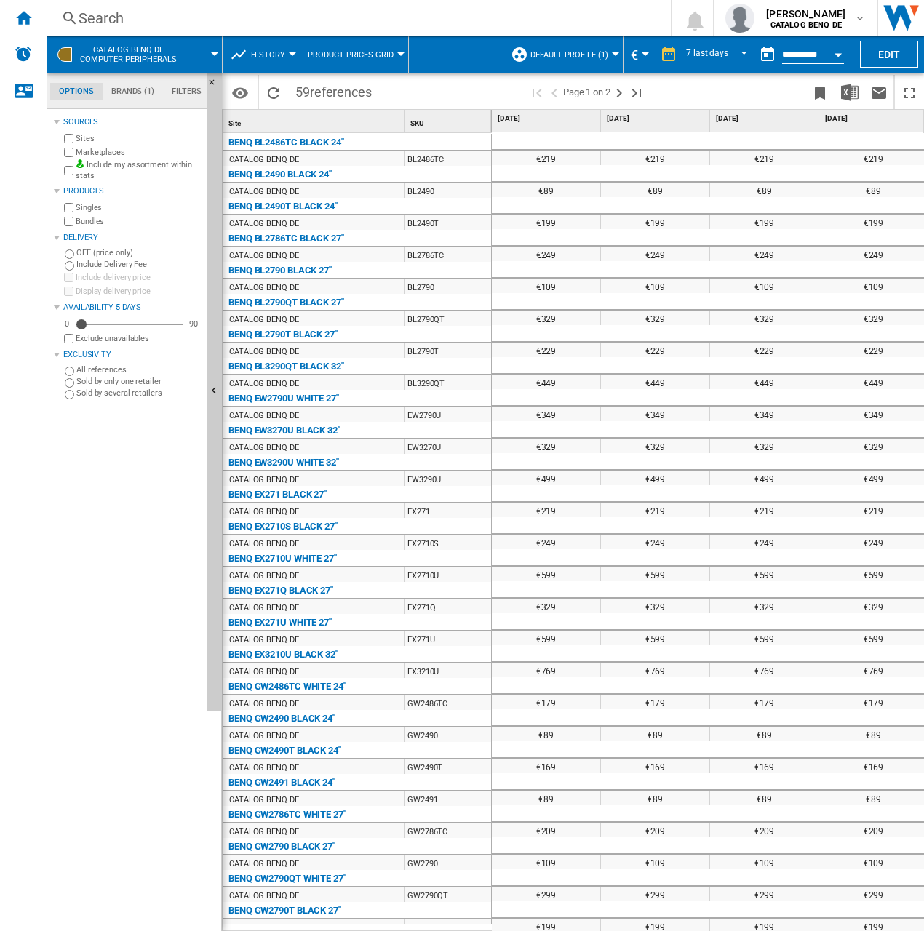
click at [596, 50] on span "Default profile (1)" at bounding box center [569, 54] width 78 height 9
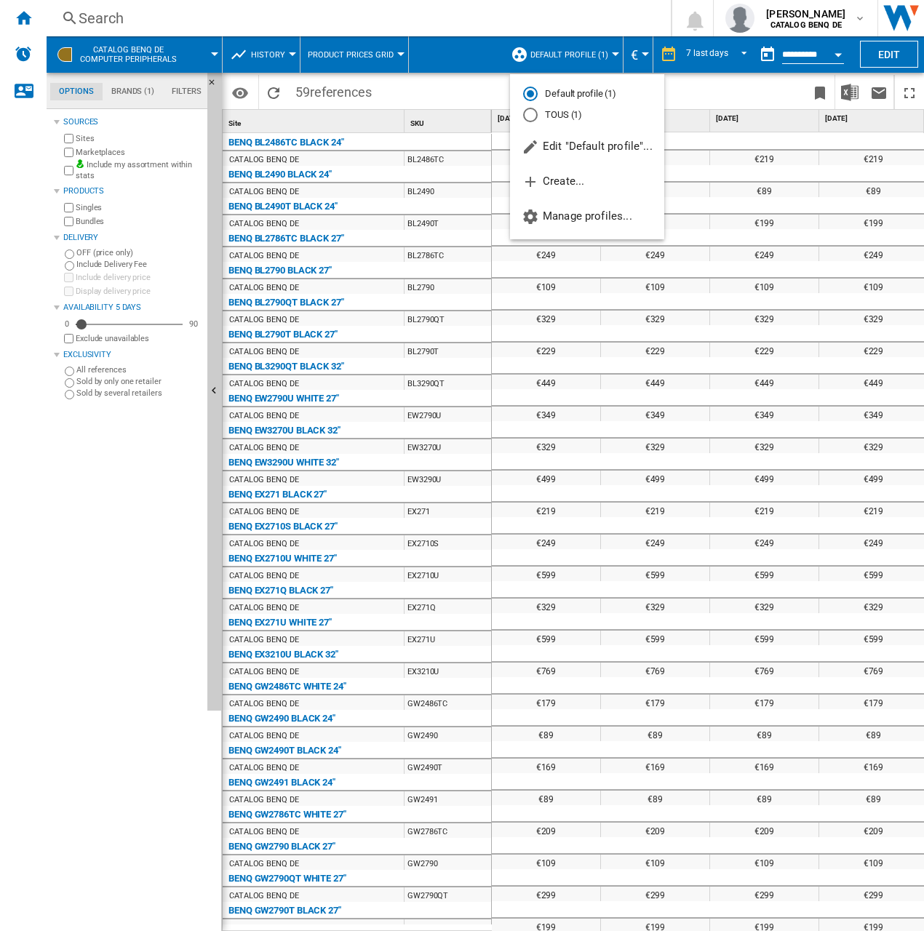
click at [595, 50] on md-backdrop at bounding box center [462, 465] width 924 height 931
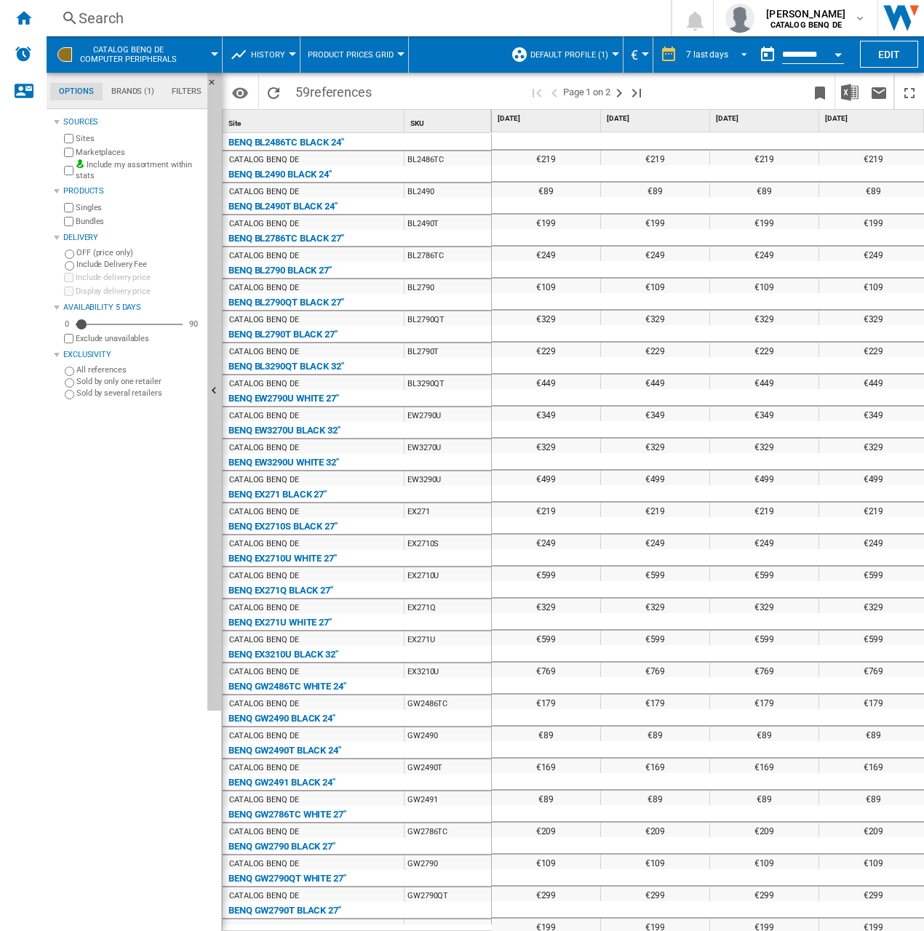
click at [706, 55] on div "7 last days" at bounding box center [707, 54] width 42 height 10
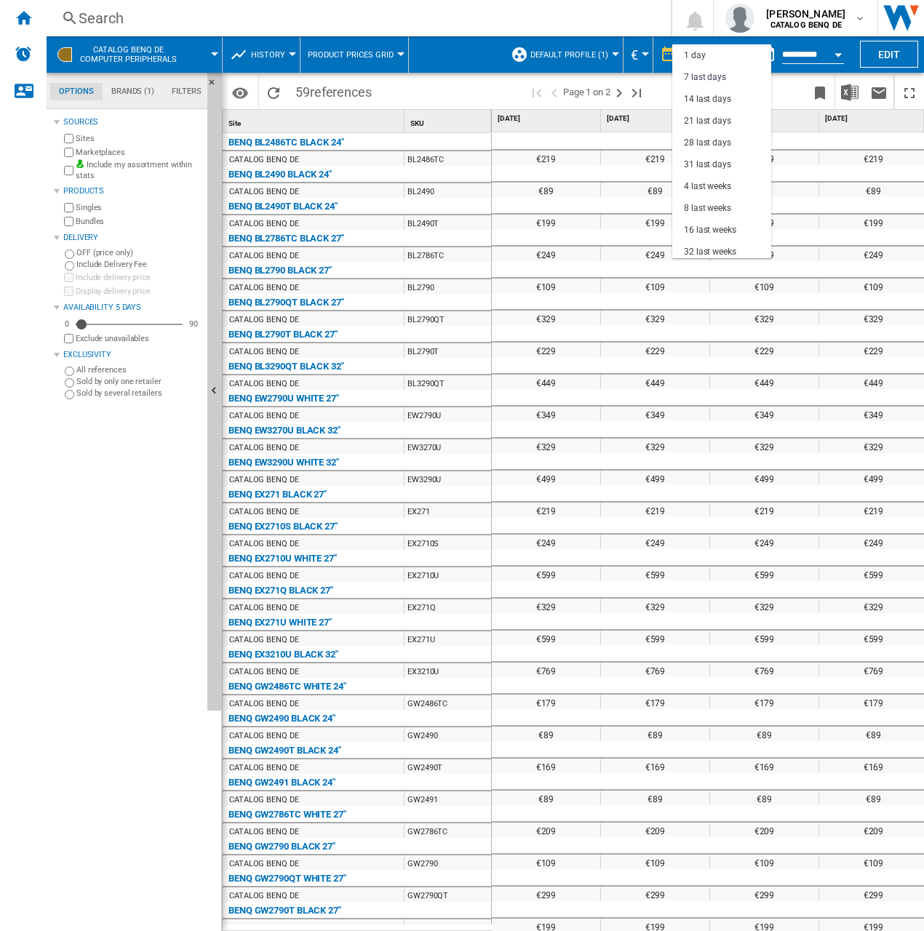
click at [443, 77] on md-backdrop at bounding box center [462, 465] width 924 height 931
